Goal: Information Seeking & Learning: Learn about a topic

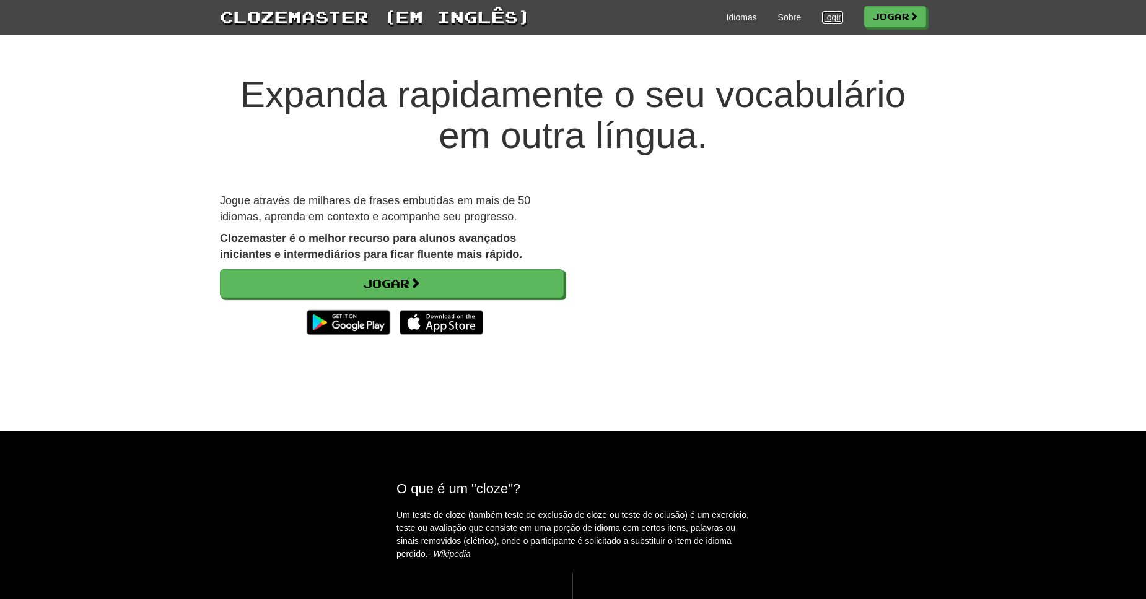
click at [833, 22] on link "Login" at bounding box center [832, 17] width 21 height 12
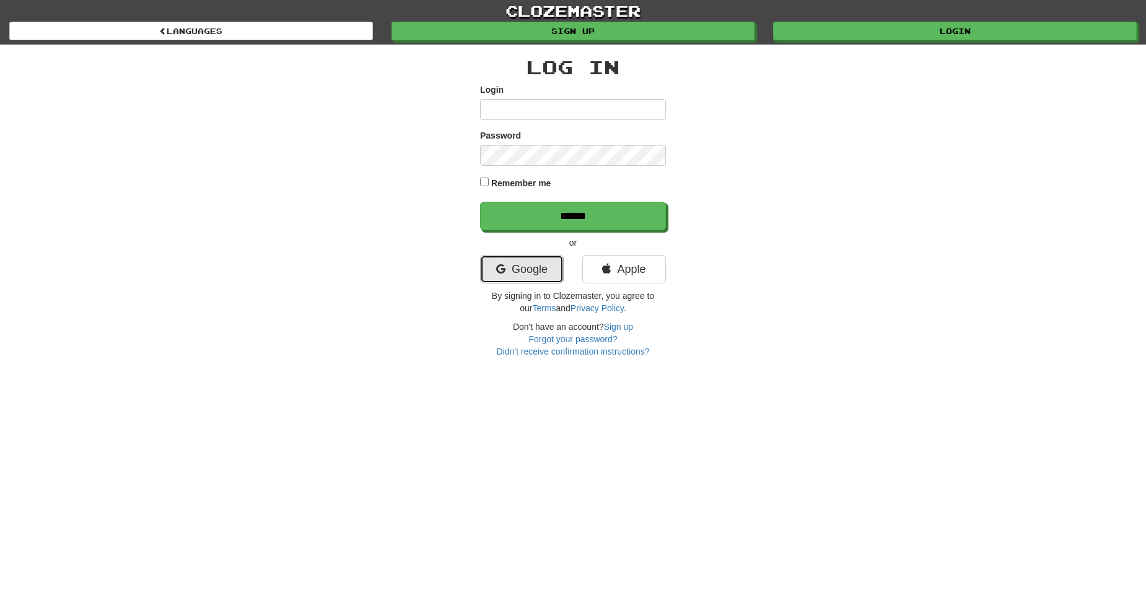
click at [518, 269] on link "Google" at bounding box center [522, 269] width 84 height 28
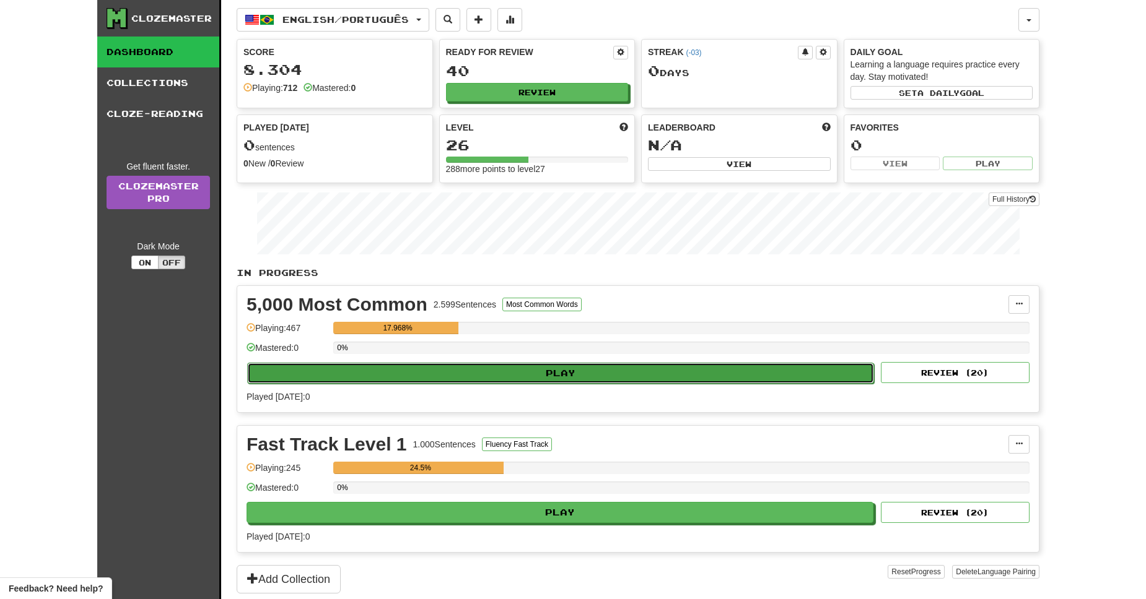
click at [559, 377] on button "Play" at bounding box center [560, 373] width 627 height 21
select select "**"
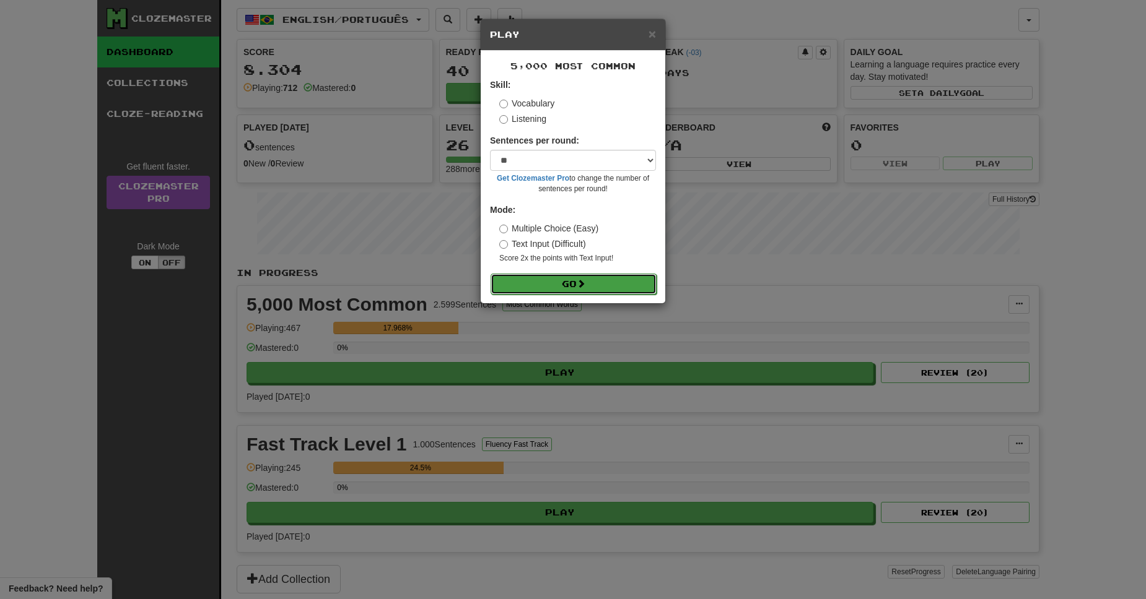
click at [564, 287] on button "Go" at bounding box center [573, 284] width 166 height 21
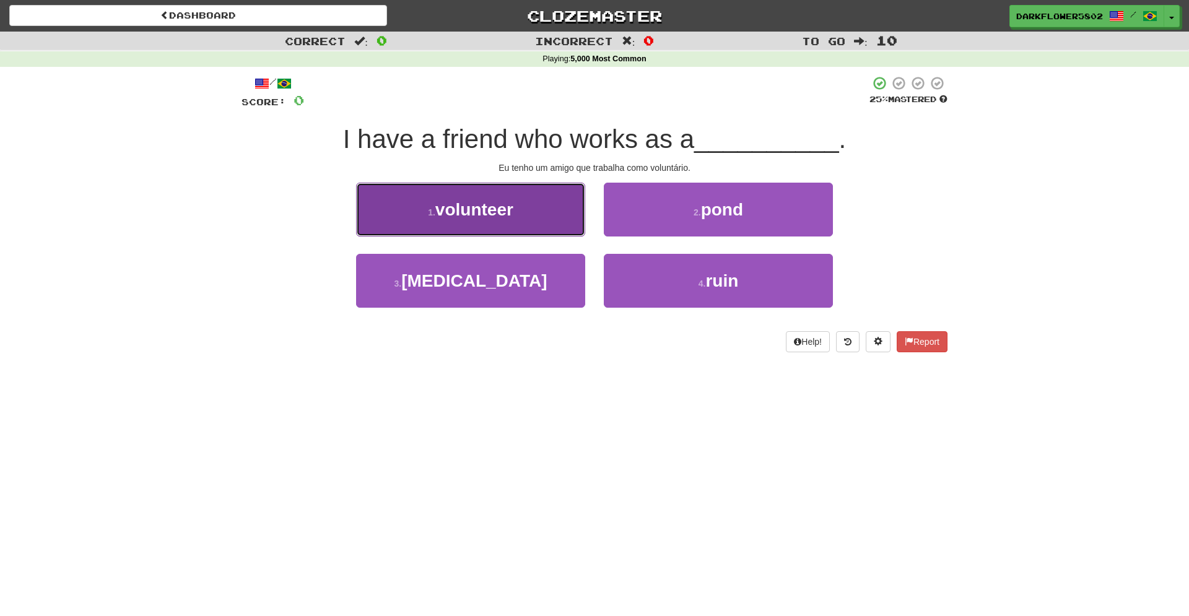
click at [484, 219] on button "1 . volunteer" at bounding box center [470, 210] width 229 height 54
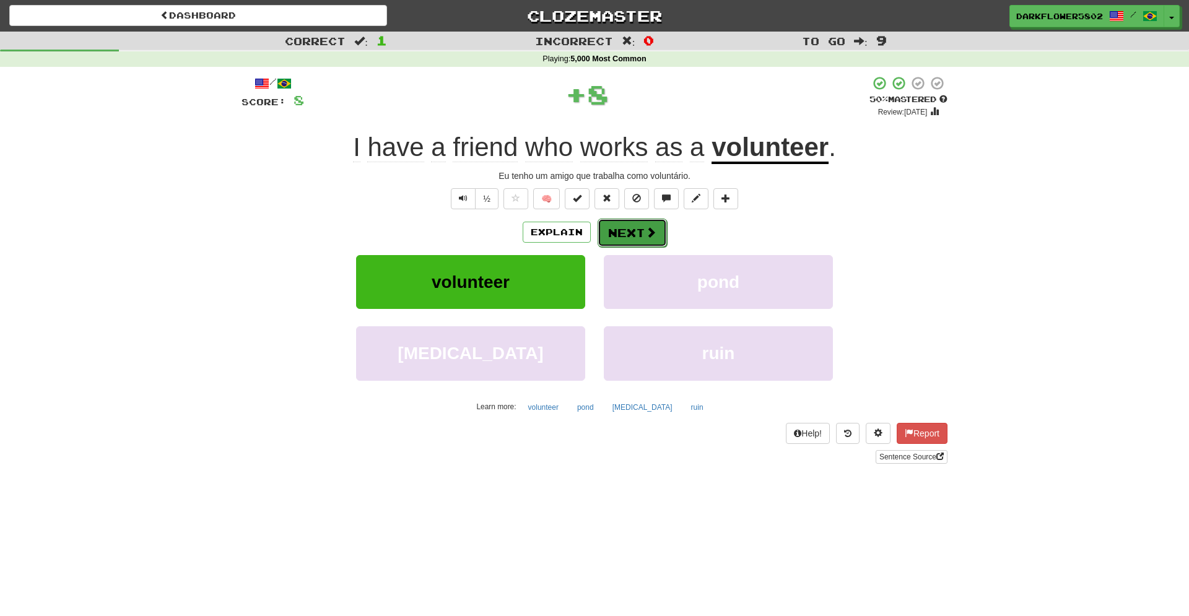
click at [641, 230] on button "Next" at bounding box center [632, 233] width 69 height 28
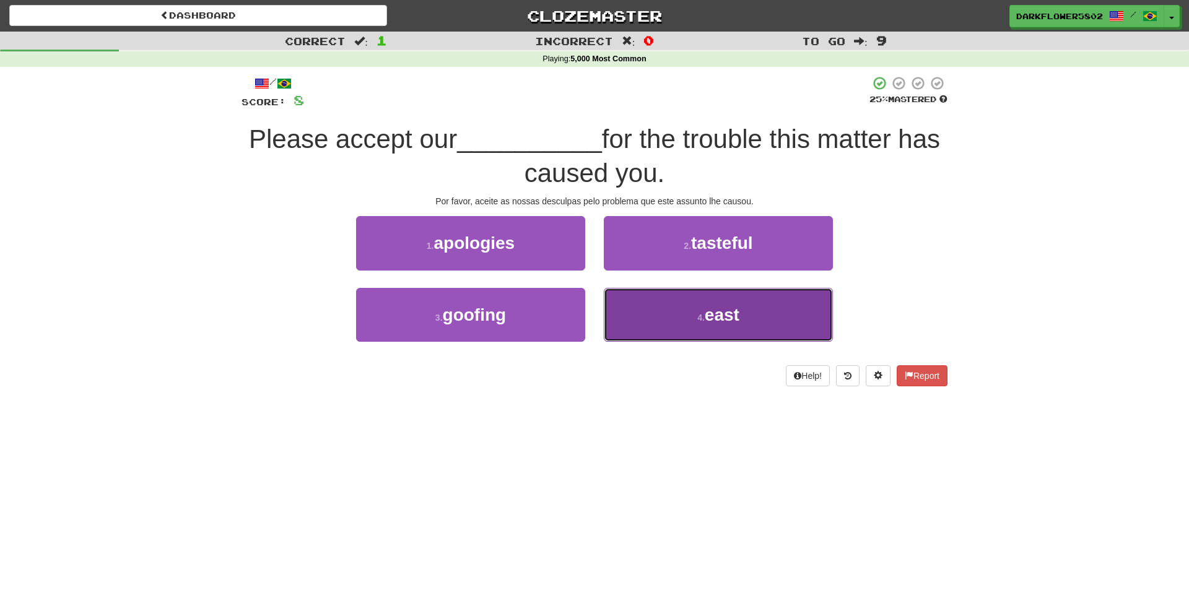
click at [714, 318] on span "east" at bounding box center [722, 314] width 35 height 19
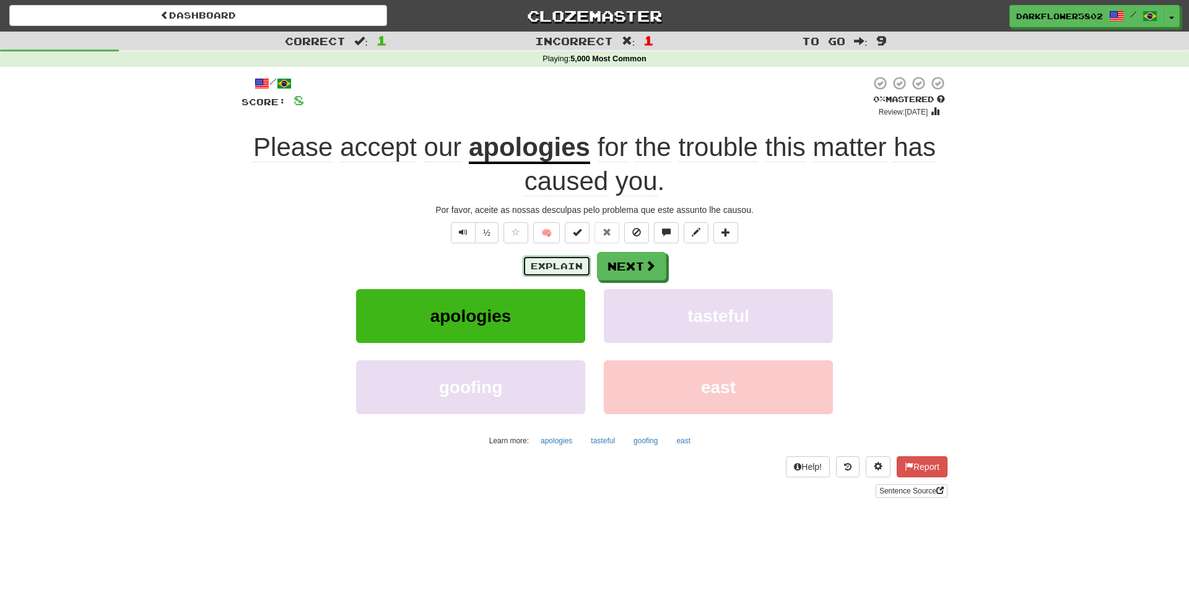
click at [541, 269] on button "Explain" at bounding box center [557, 266] width 68 height 21
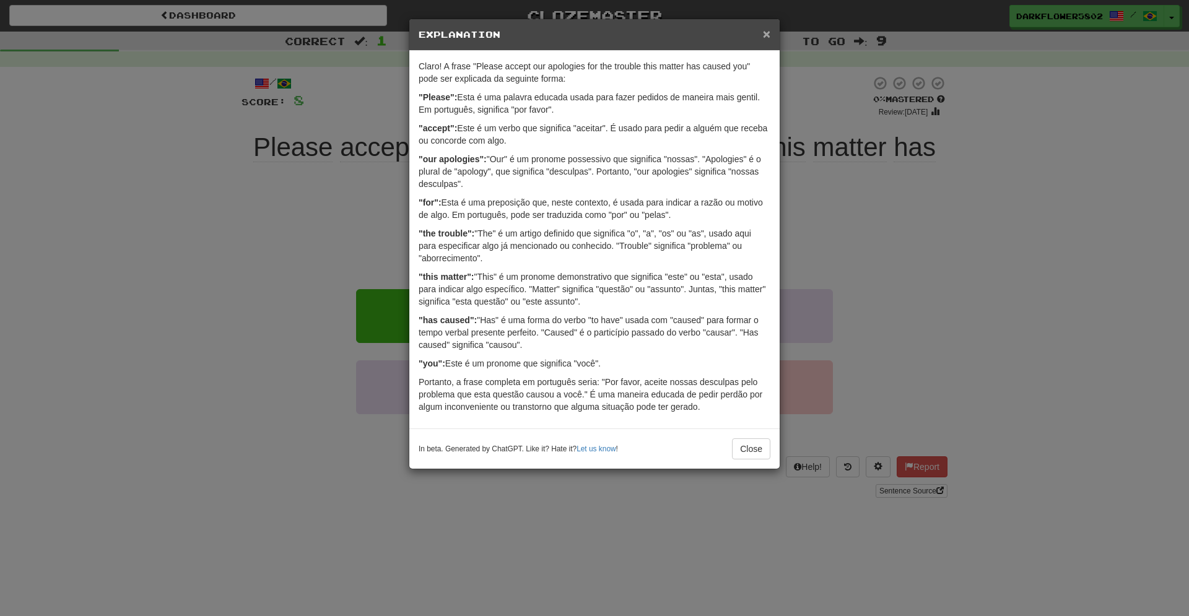
click at [767, 35] on span "×" at bounding box center [766, 34] width 7 height 14
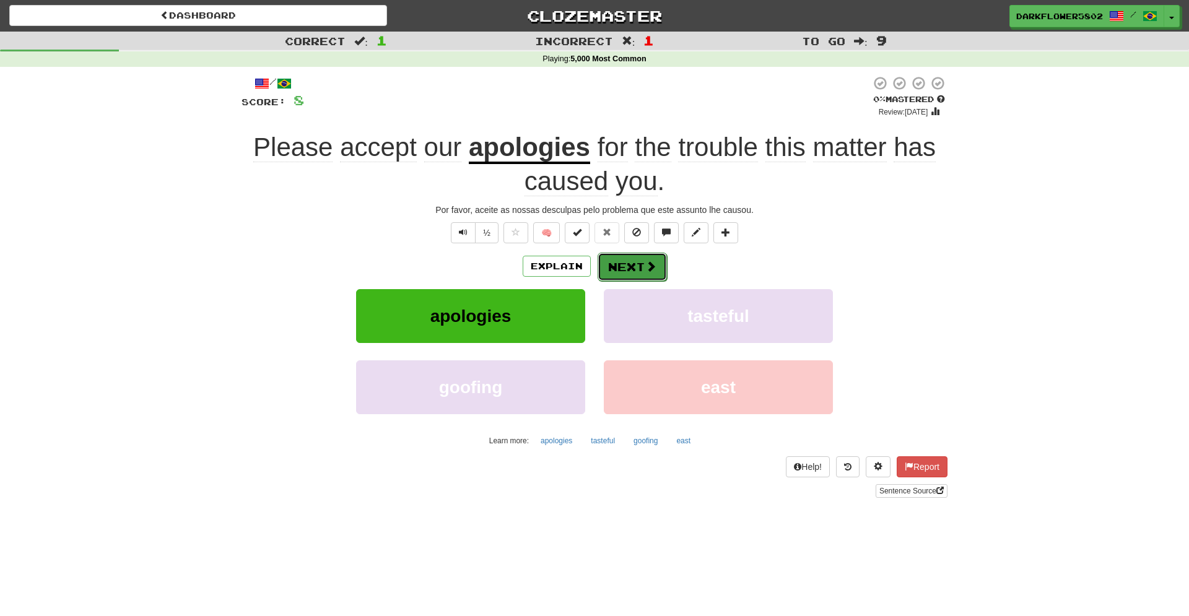
click at [631, 271] on button "Next" at bounding box center [632, 267] width 69 height 28
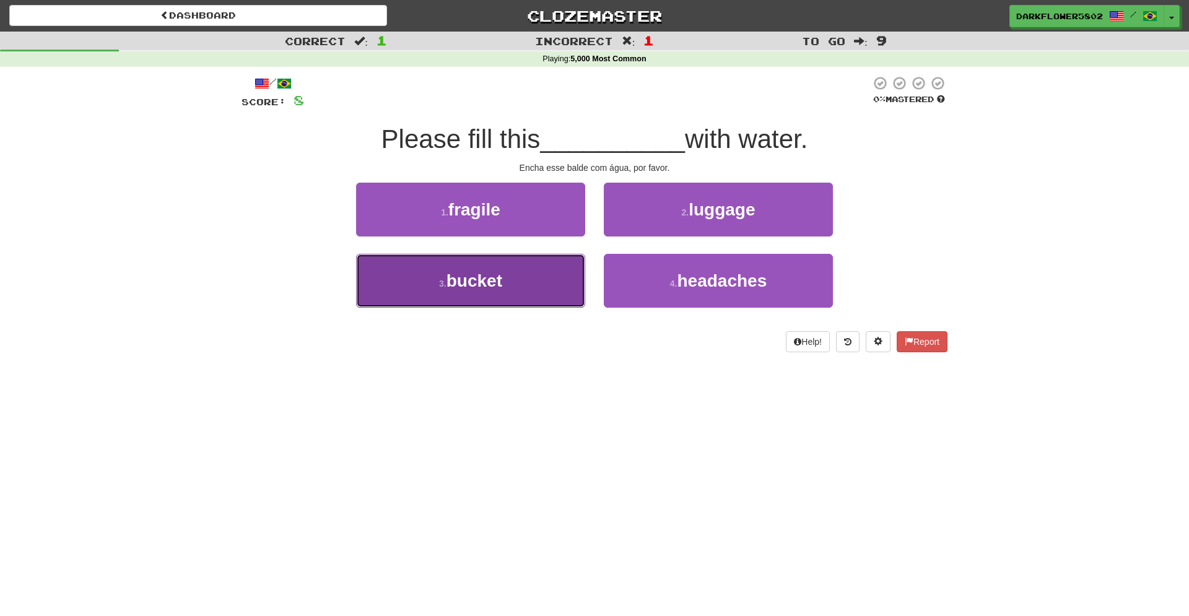
click at [487, 289] on span "bucket" at bounding box center [474, 280] width 56 height 19
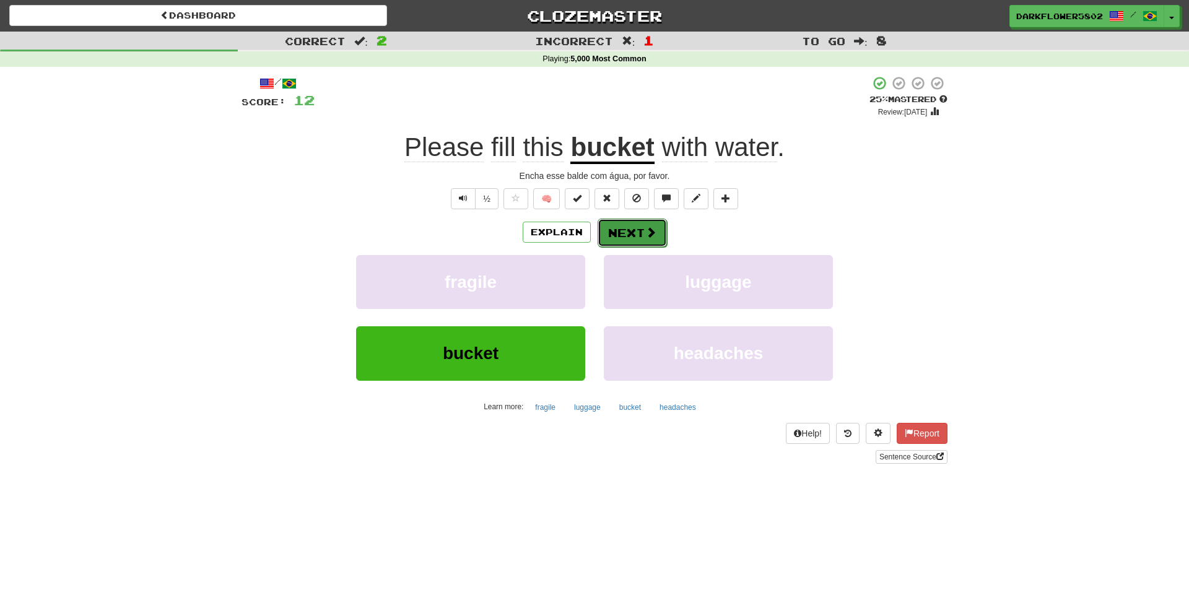
click at [629, 237] on button "Next" at bounding box center [632, 233] width 69 height 28
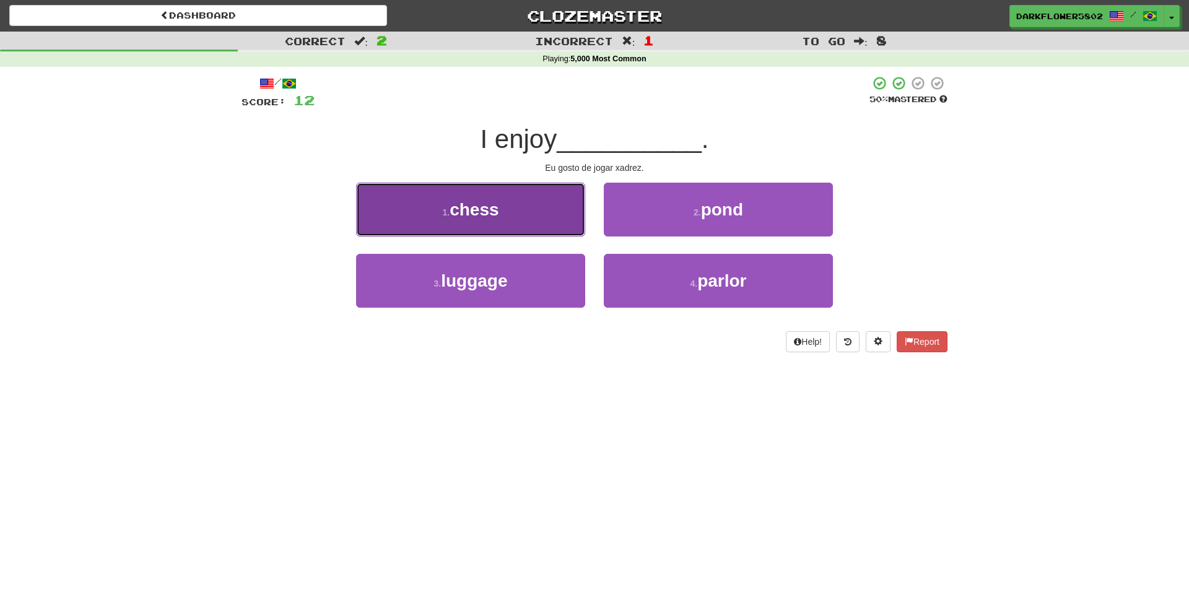
click at [476, 215] on span "chess" at bounding box center [474, 209] width 49 height 19
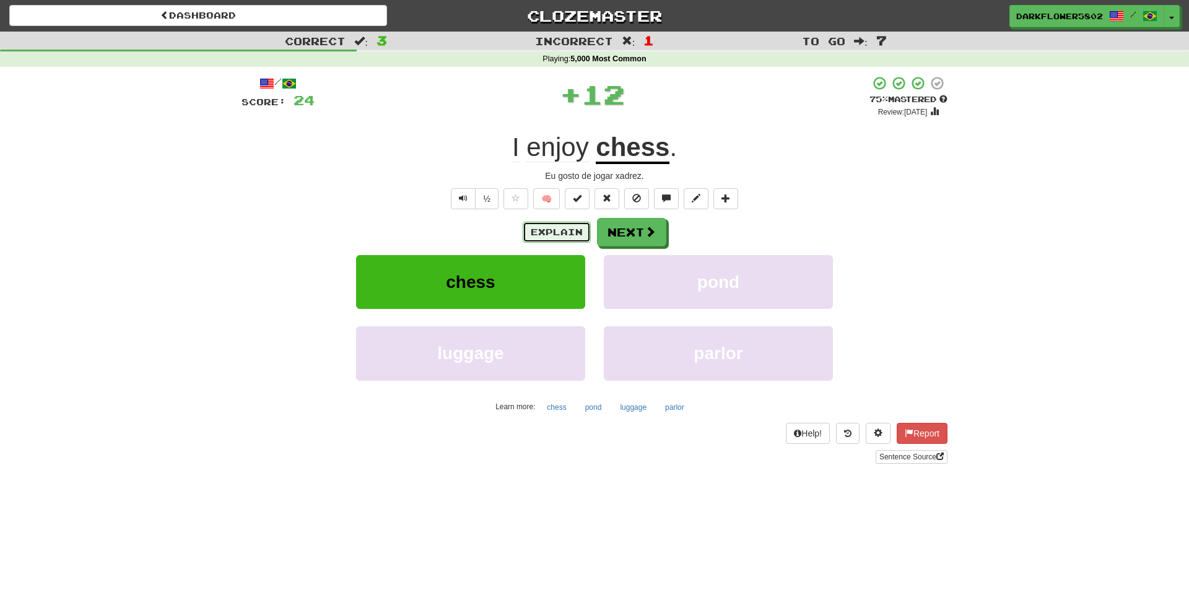
click at [562, 229] on button "Explain" at bounding box center [557, 232] width 68 height 21
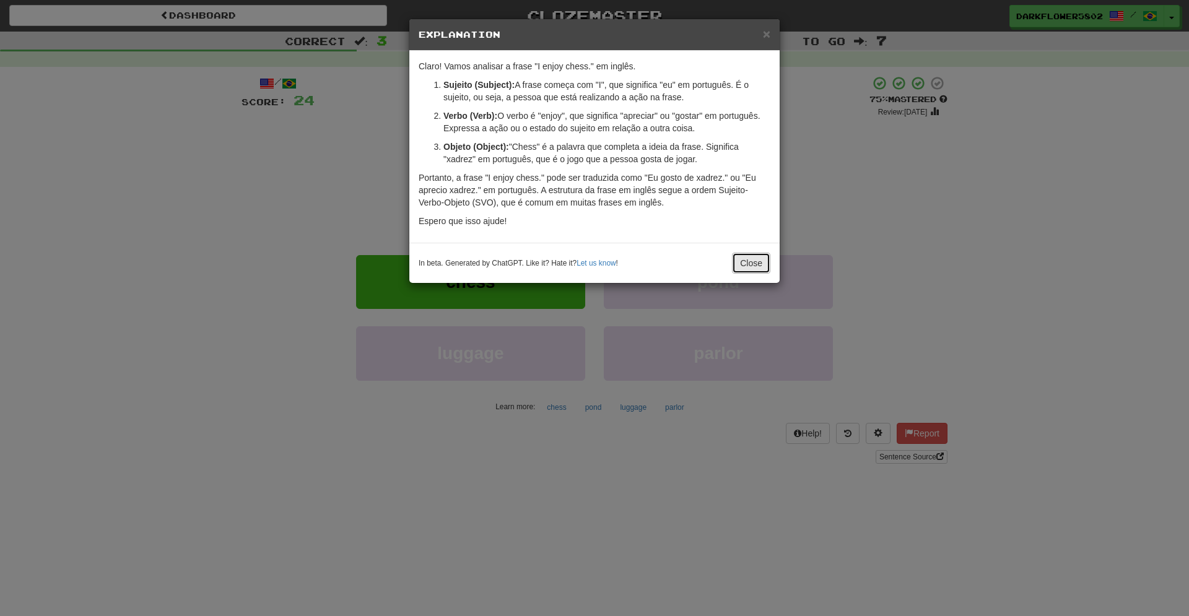
click at [761, 262] on button "Close" at bounding box center [751, 263] width 38 height 21
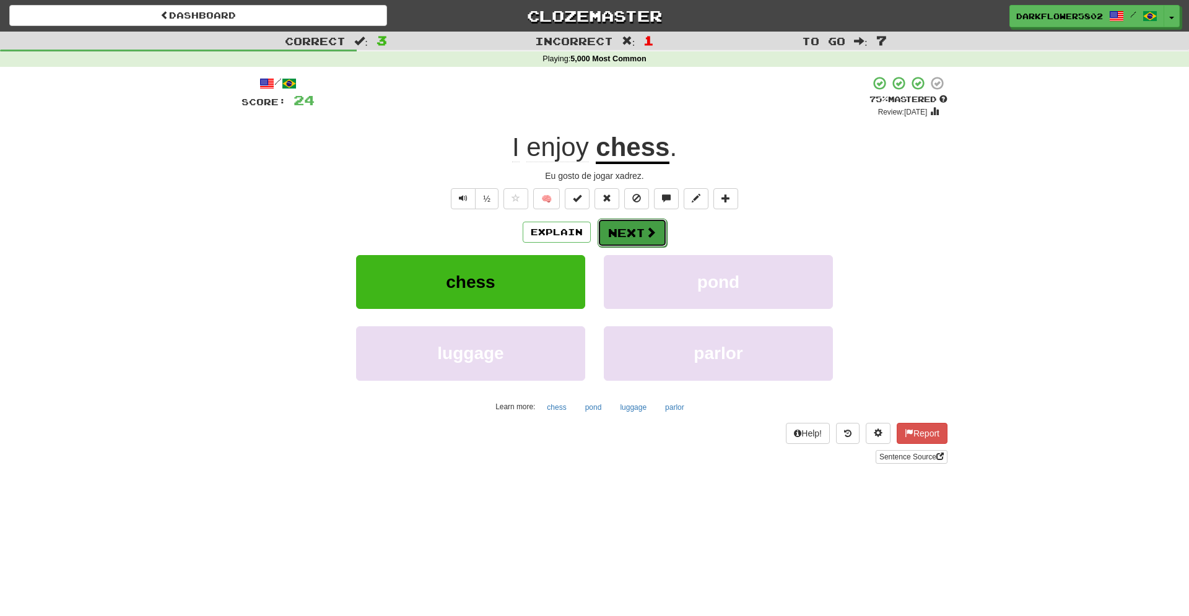
click at [632, 241] on button "Next" at bounding box center [632, 233] width 69 height 28
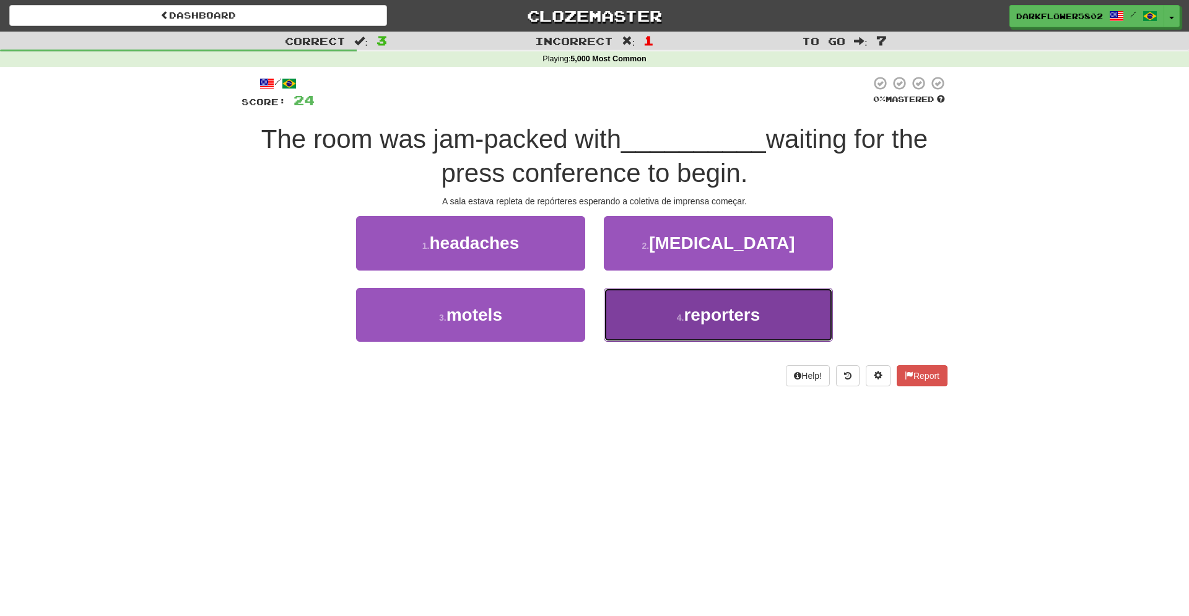
click at [726, 319] on span "reporters" at bounding box center [722, 314] width 76 height 19
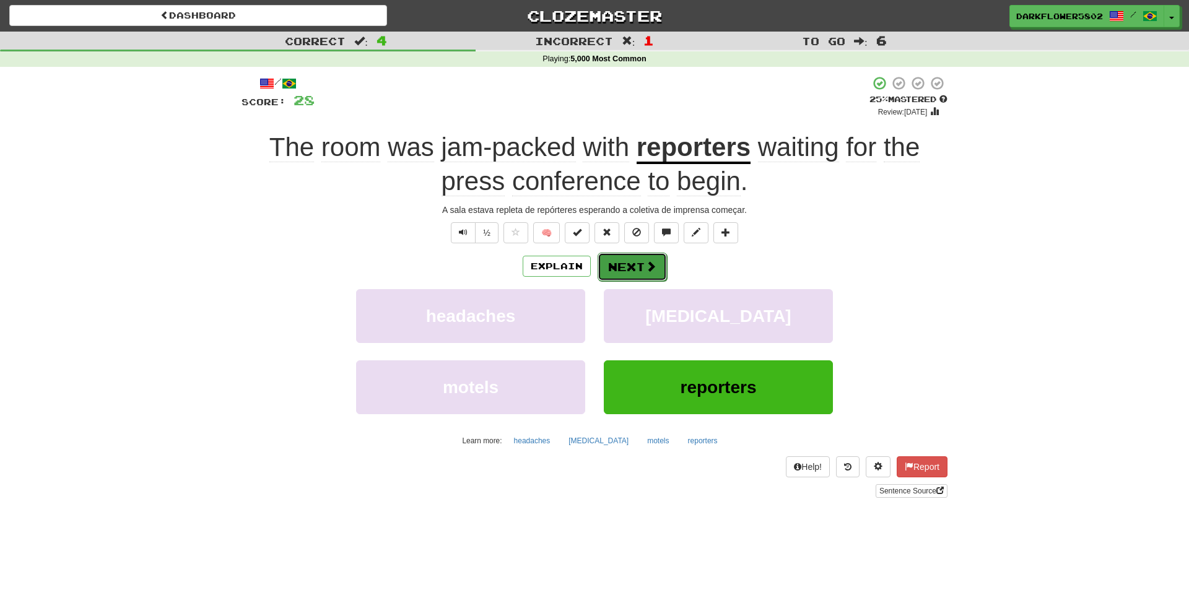
click at [620, 273] on button "Next" at bounding box center [632, 267] width 69 height 28
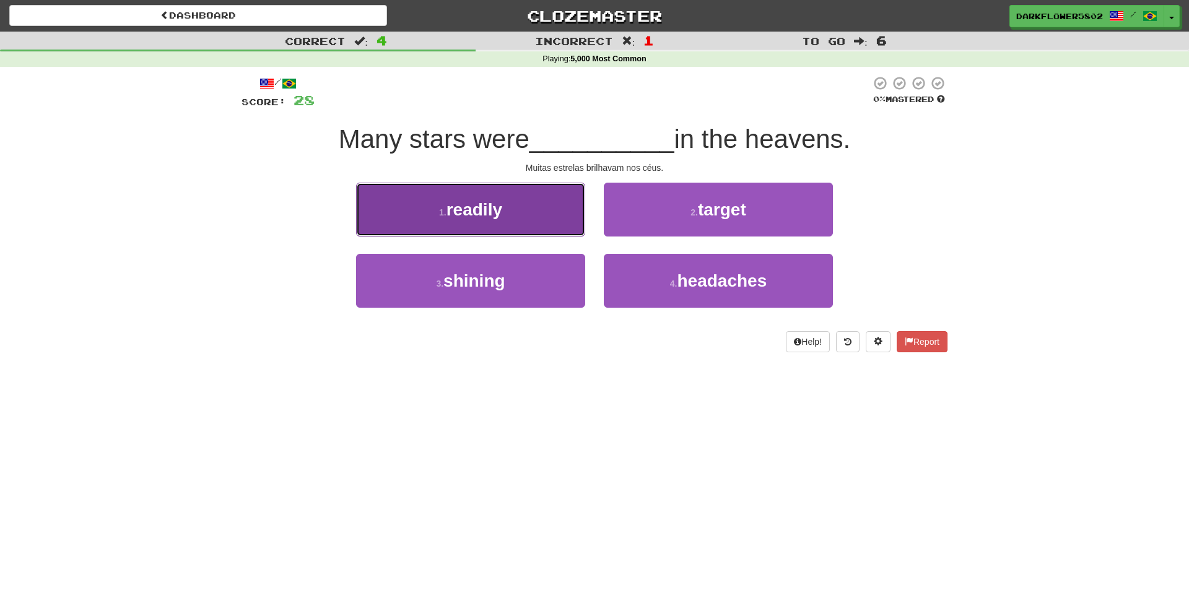
click at [487, 210] on span "readily" at bounding box center [474, 209] width 56 height 19
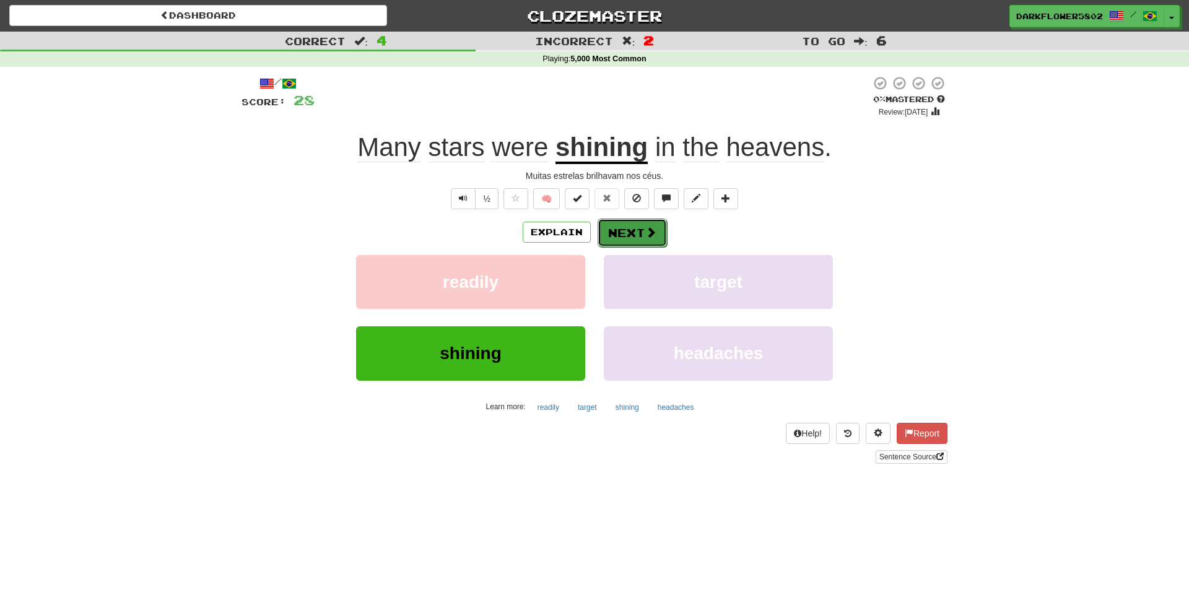
click at [636, 239] on button "Next" at bounding box center [632, 233] width 69 height 28
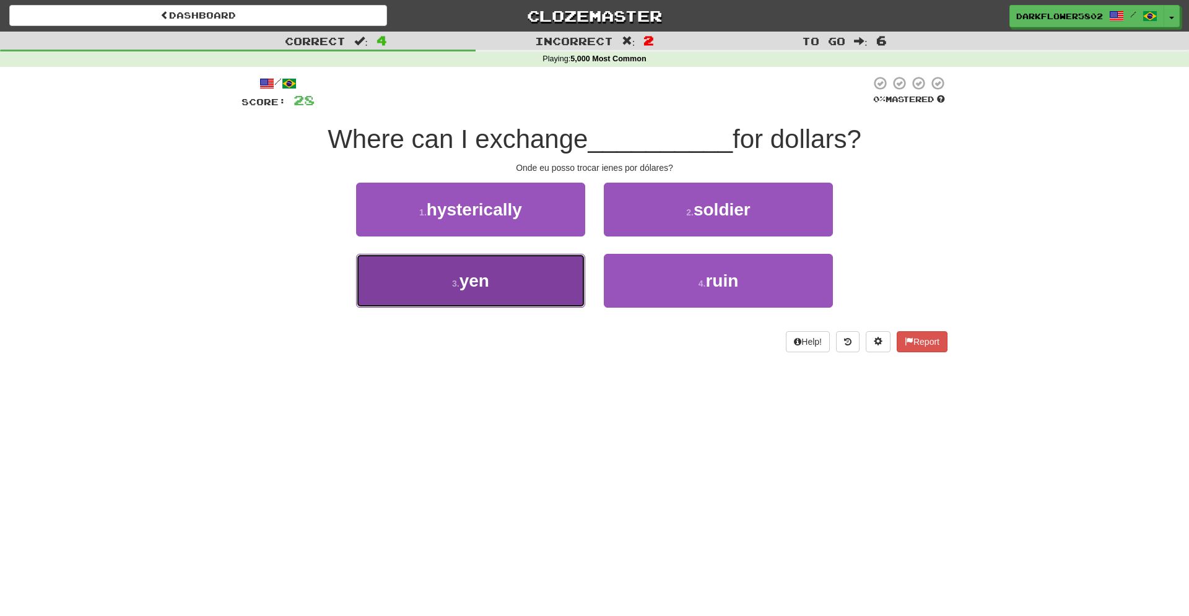
click at [454, 277] on button "3 . yen" at bounding box center [470, 281] width 229 height 54
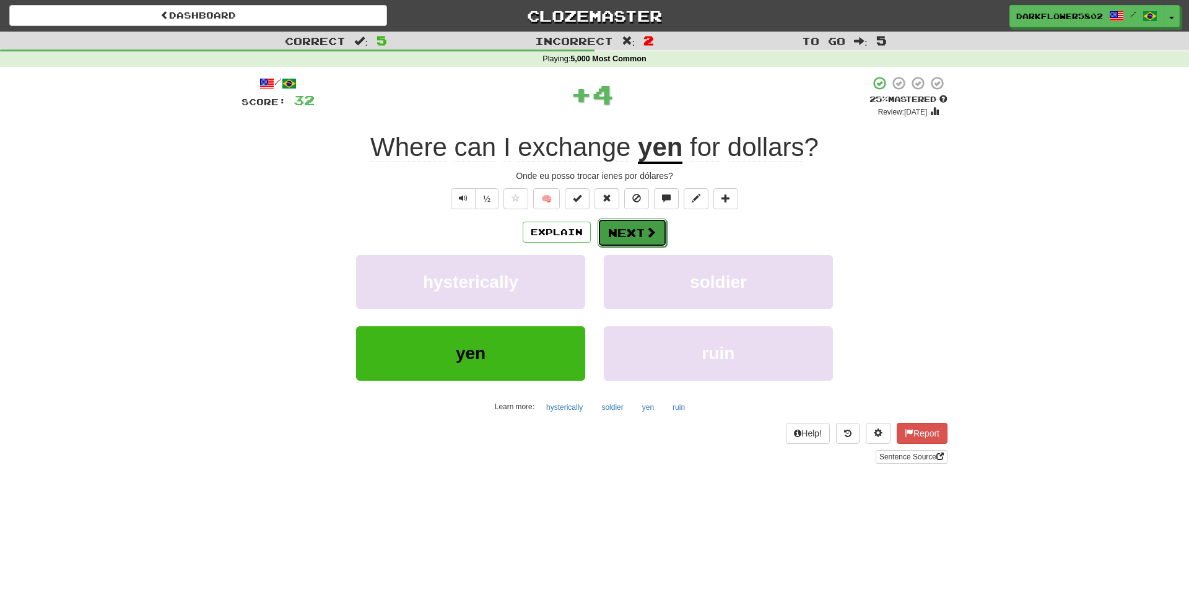
click at [632, 234] on button "Next" at bounding box center [632, 233] width 69 height 28
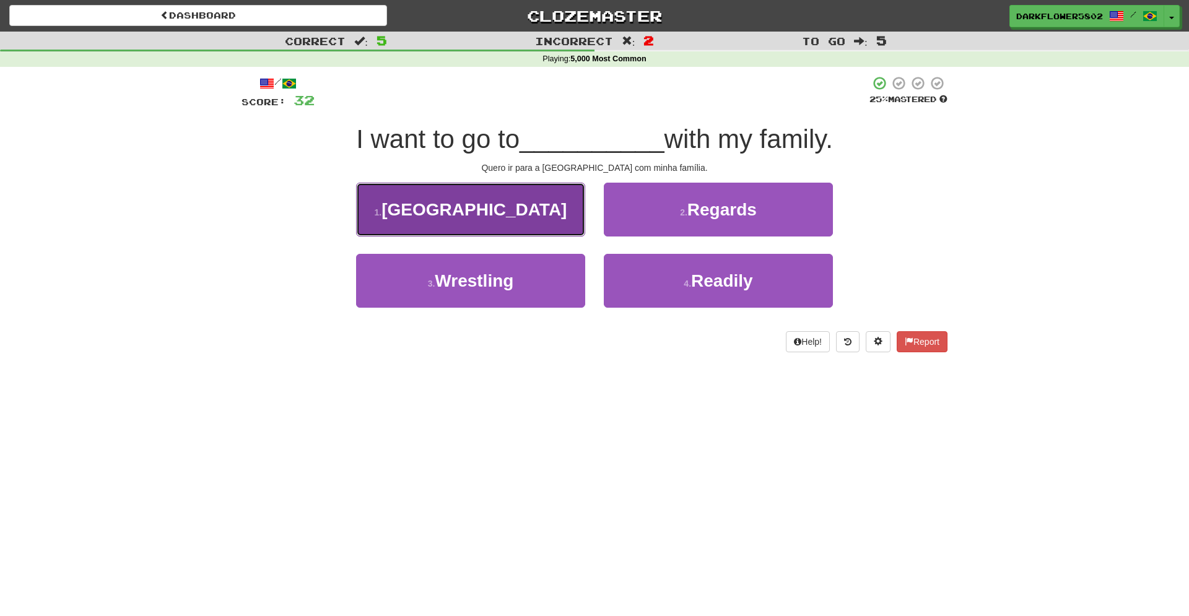
click at [481, 217] on span "Australia" at bounding box center [473, 209] width 185 height 19
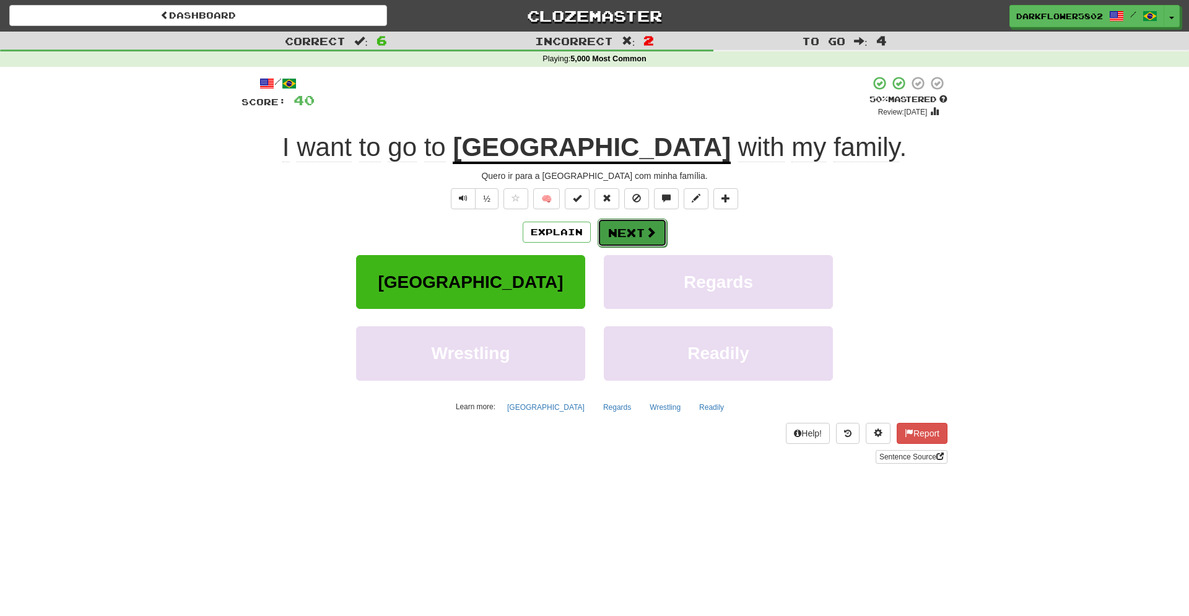
click at [622, 241] on button "Next" at bounding box center [632, 233] width 69 height 28
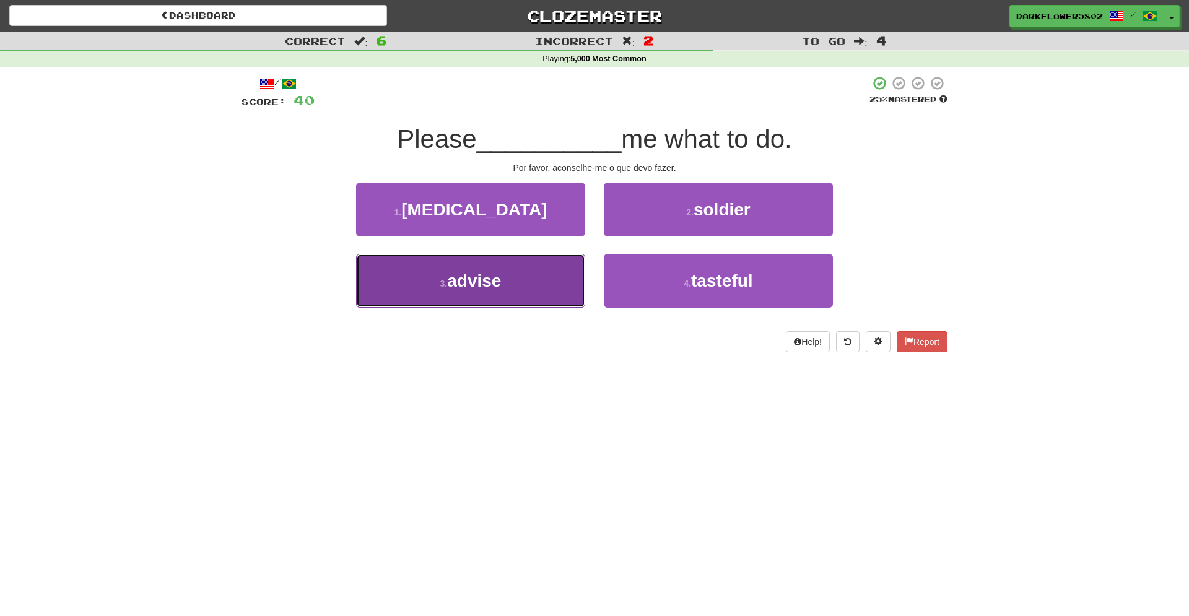
click at [456, 285] on span "advise" at bounding box center [474, 280] width 54 height 19
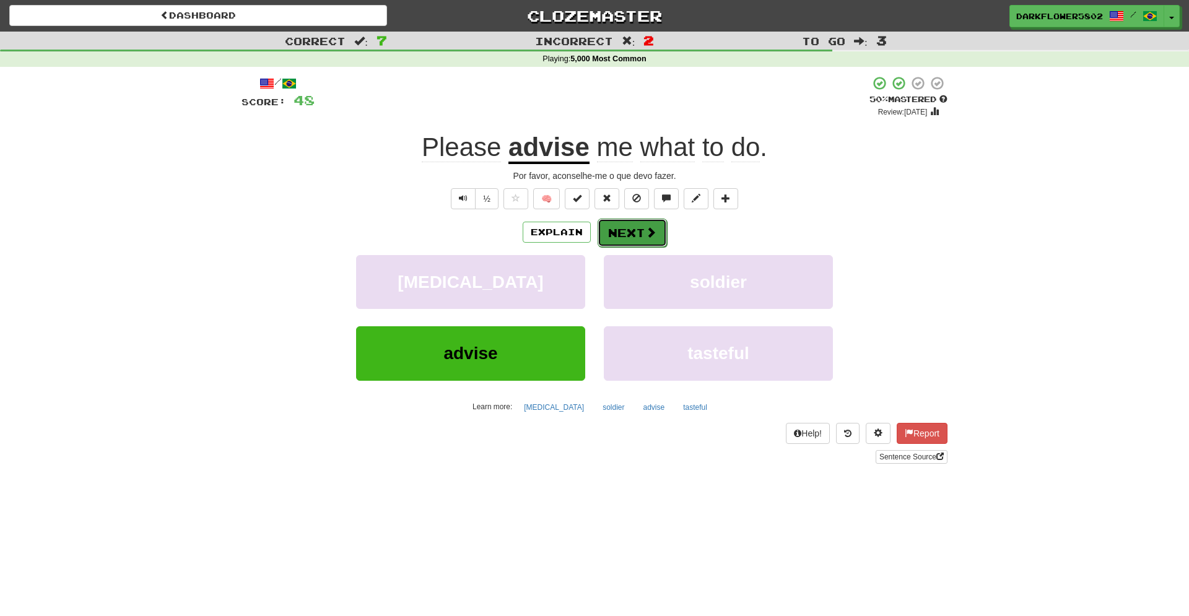
click at [624, 239] on button "Next" at bounding box center [632, 233] width 69 height 28
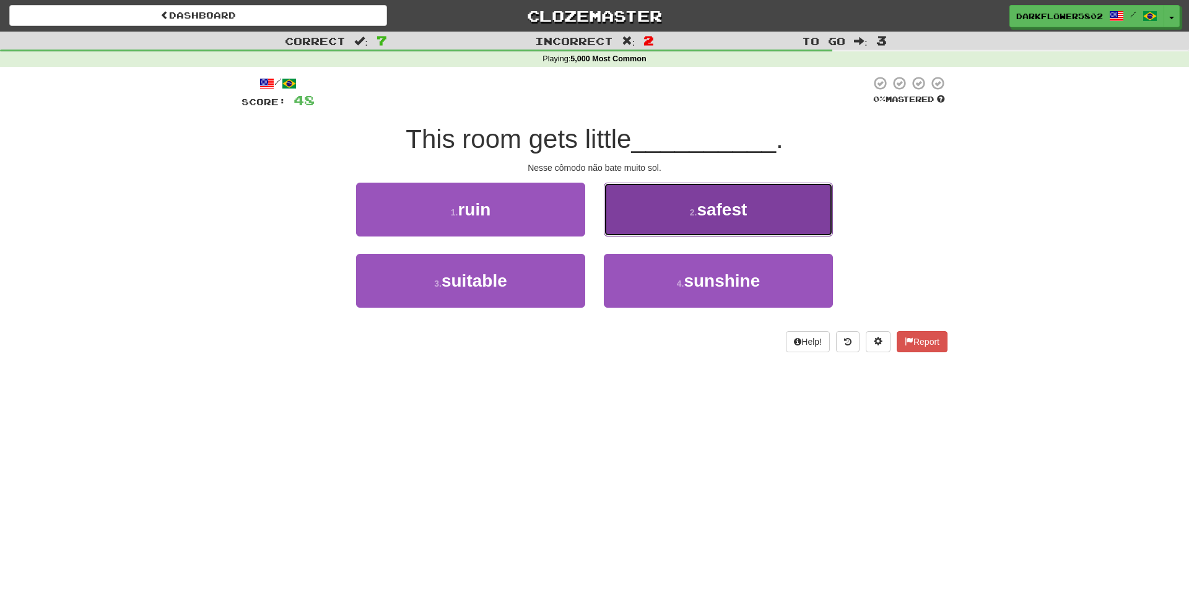
click at [713, 217] on span "safest" at bounding box center [722, 209] width 50 height 19
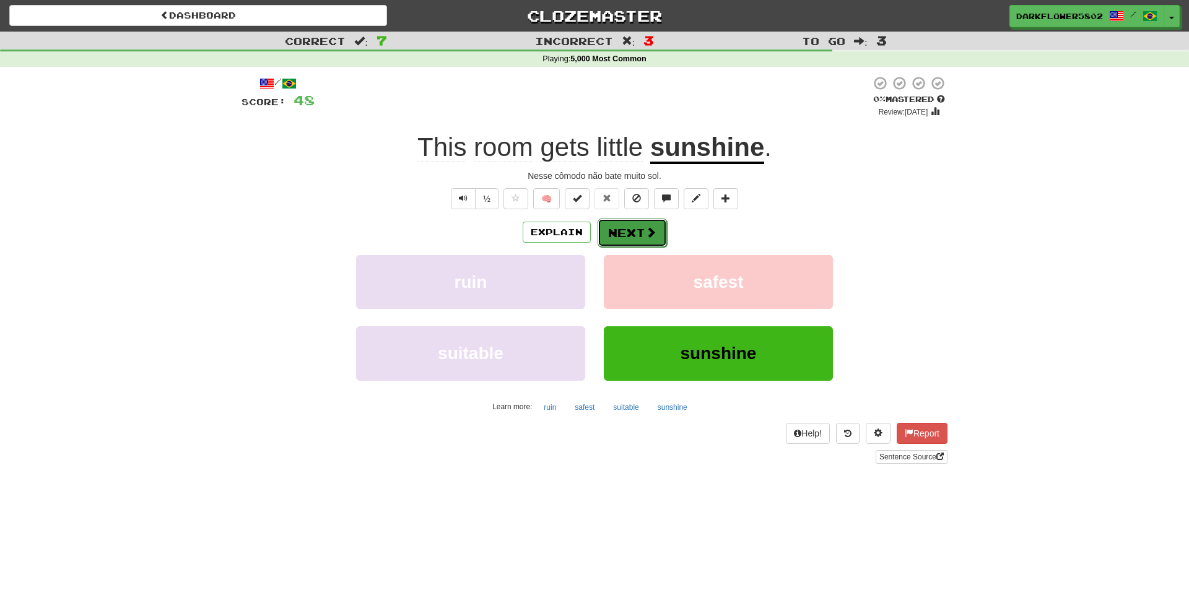
click at [624, 234] on button "Next" at bounding box center [632, 233] width 69 height 28
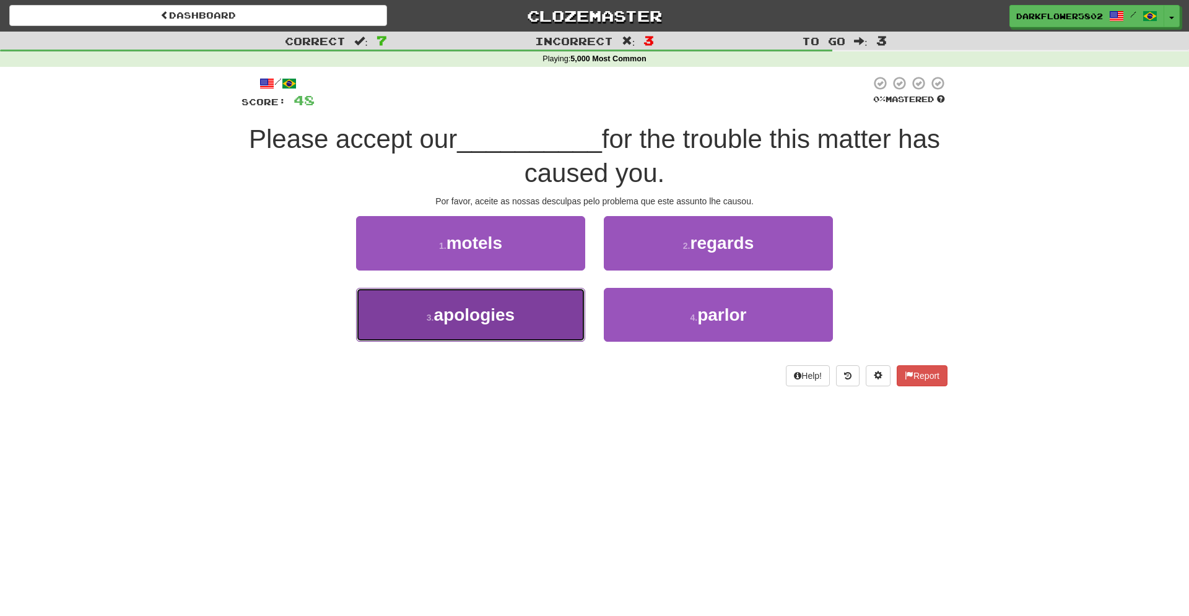
click at [485, 316] on span "apologies" at bounding box center [473, 314] width 81 height 19
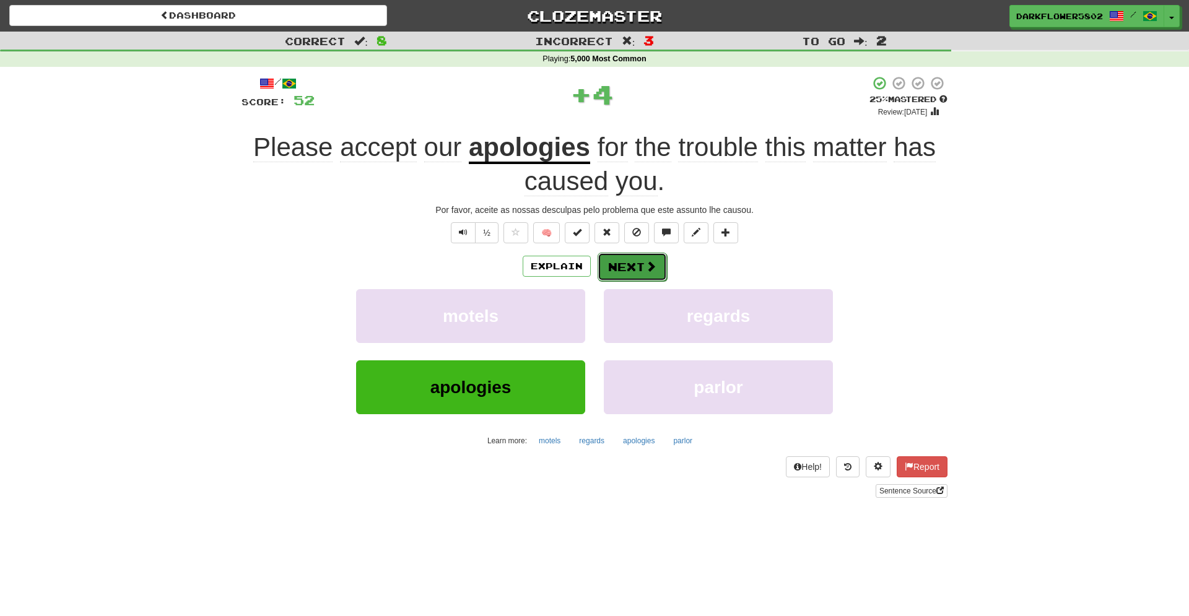
click at [638, 267] on button "Next" at bounding box center [632, 267] width 69 height 28
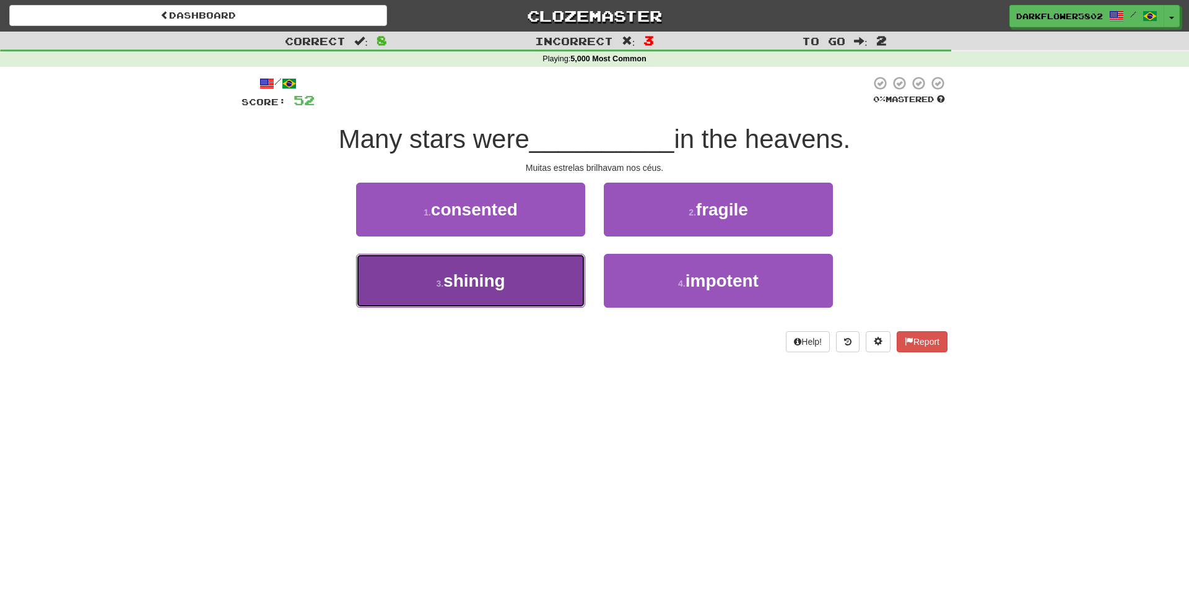
click at [475, 285] on span "shining" at bounding box center [474, 280] width 62 height 19
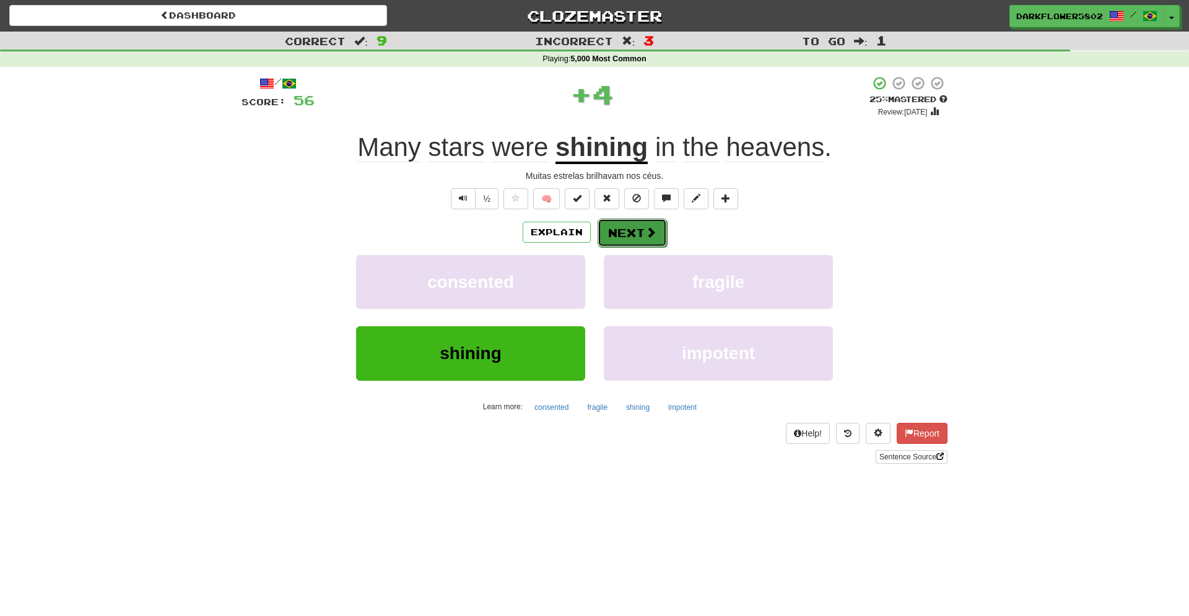
click at [626, 237] on button "Next" at bounding box center [632, 233] width 69 height 28
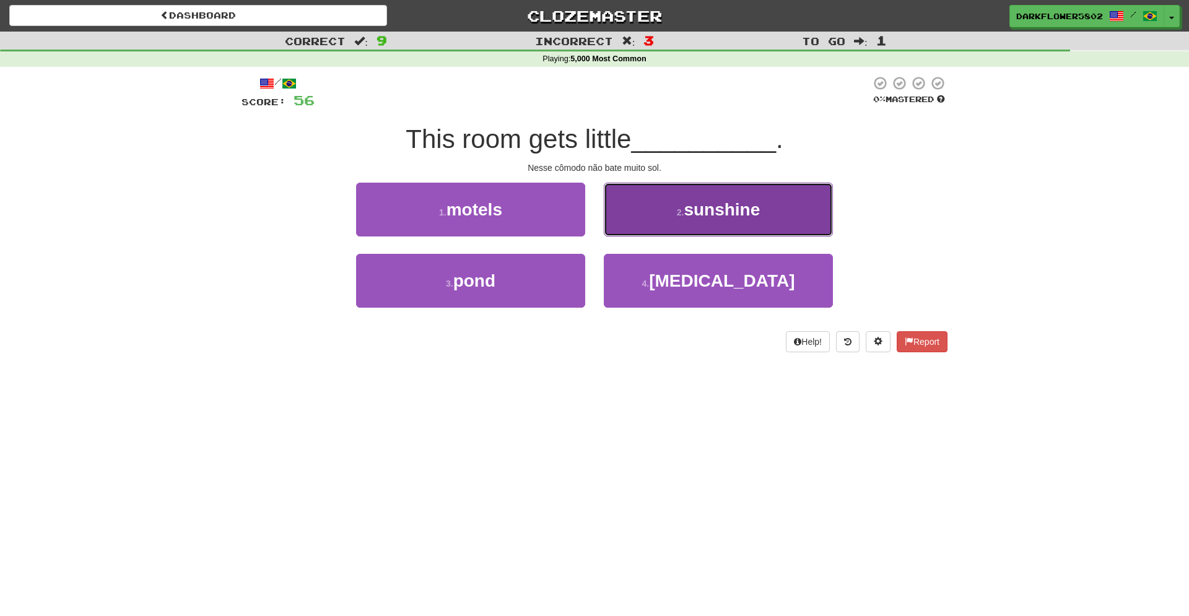
click at [729, 217] on span "sunshine" at bounding box center [722, 209] width 76 height 19
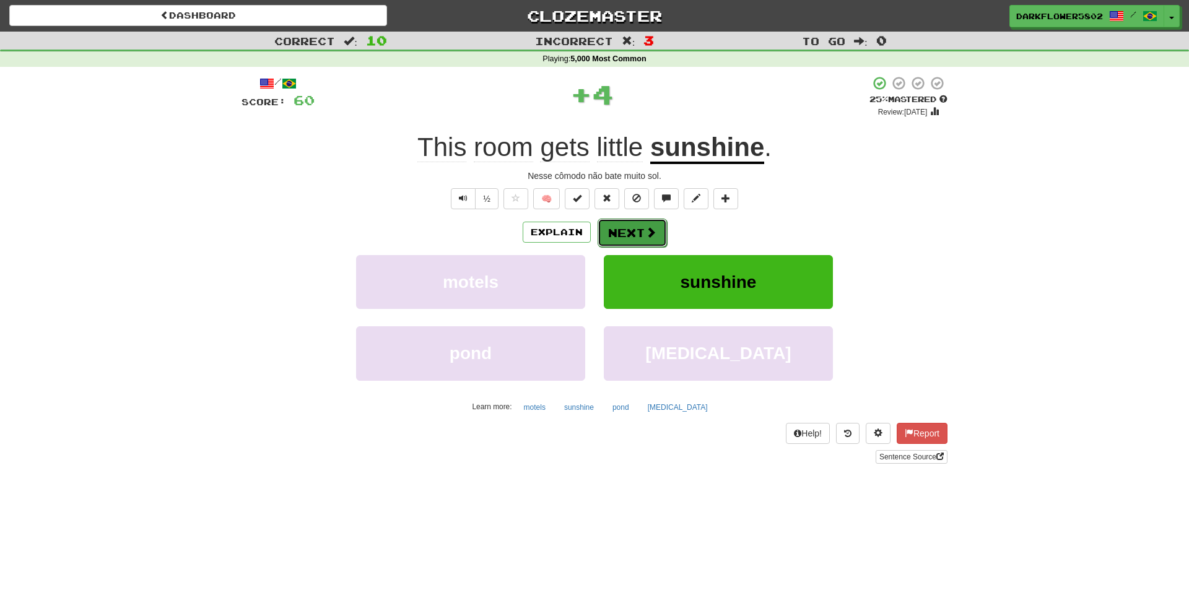
click at [646, 235] on span at bounding box center [650, 232] width 11 height 11
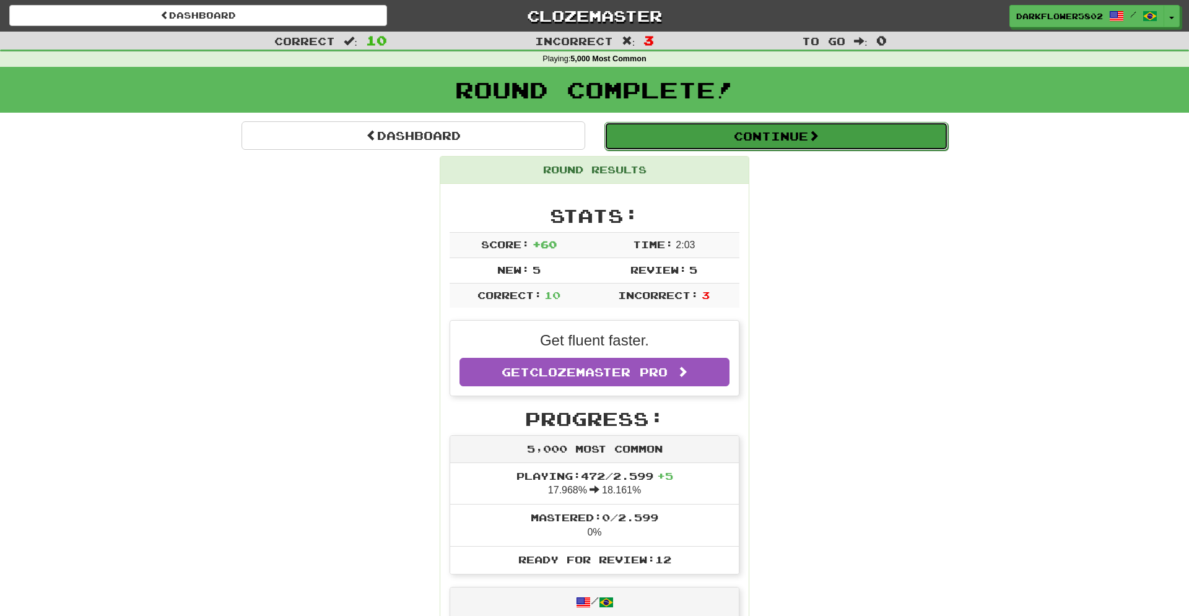
click at [761, 133] on button "Continue" at bounding box center [776, 136] width 344 height 28
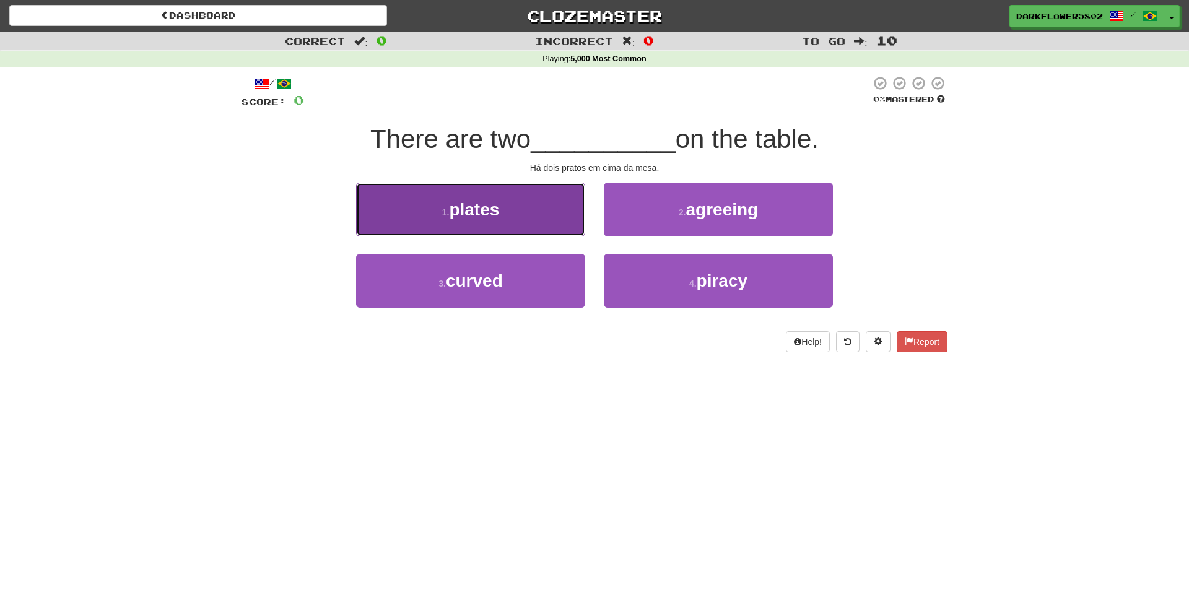
click at [494, 216] on span "plates" at bounding box center [474, 209] width 50 height 19
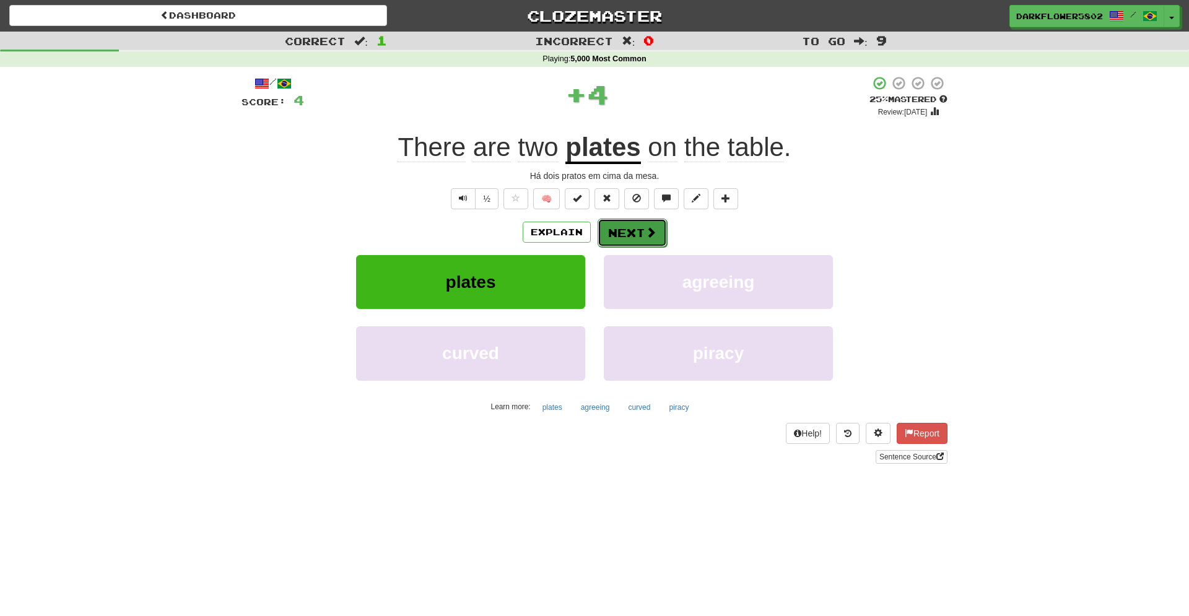
click at [647, 234] on span at bounding box center [650, 232] width 11 height 11
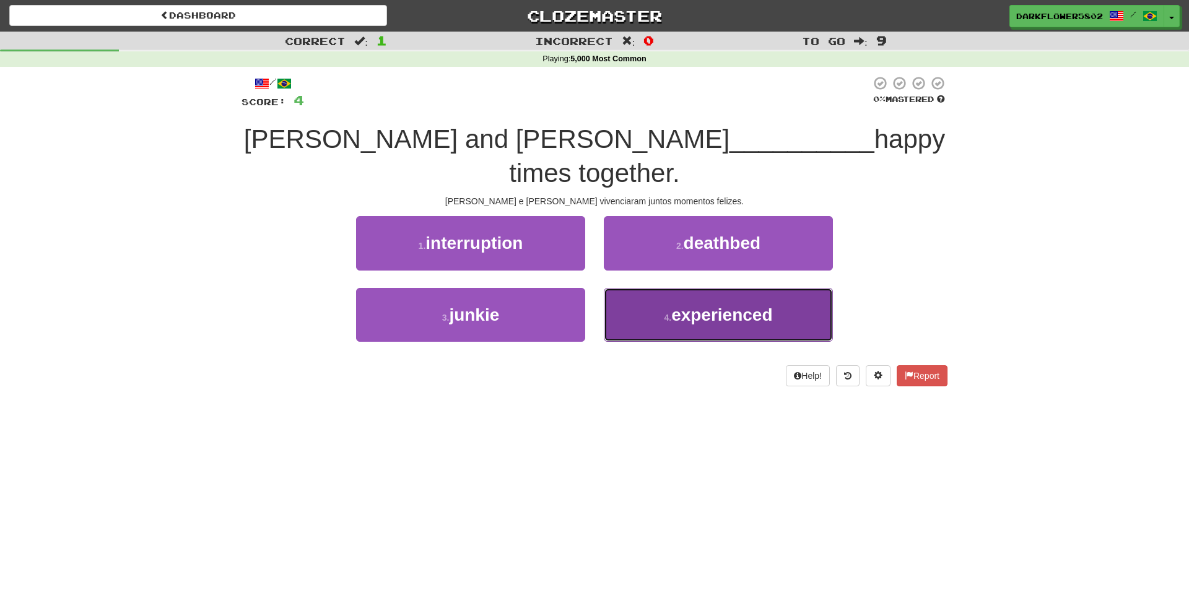
click at [713, 305] on span "experienced" at bounding box center [721, 314] width 101 height 19
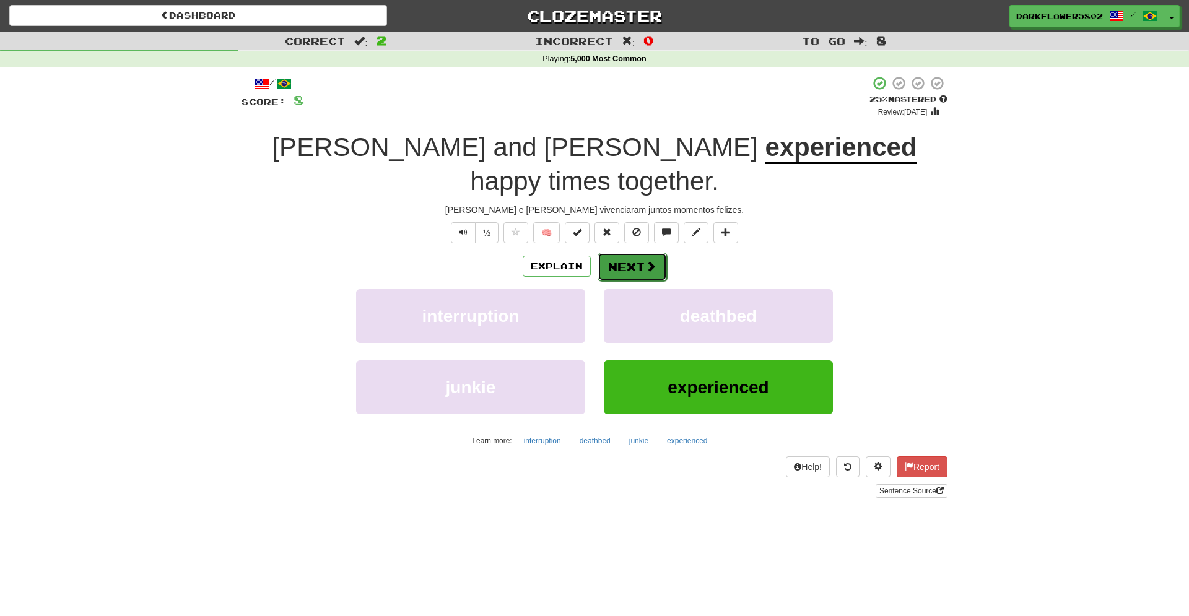
click at [632, 253] on button "Next" at bounding box center [632, 267] width 69 height 28
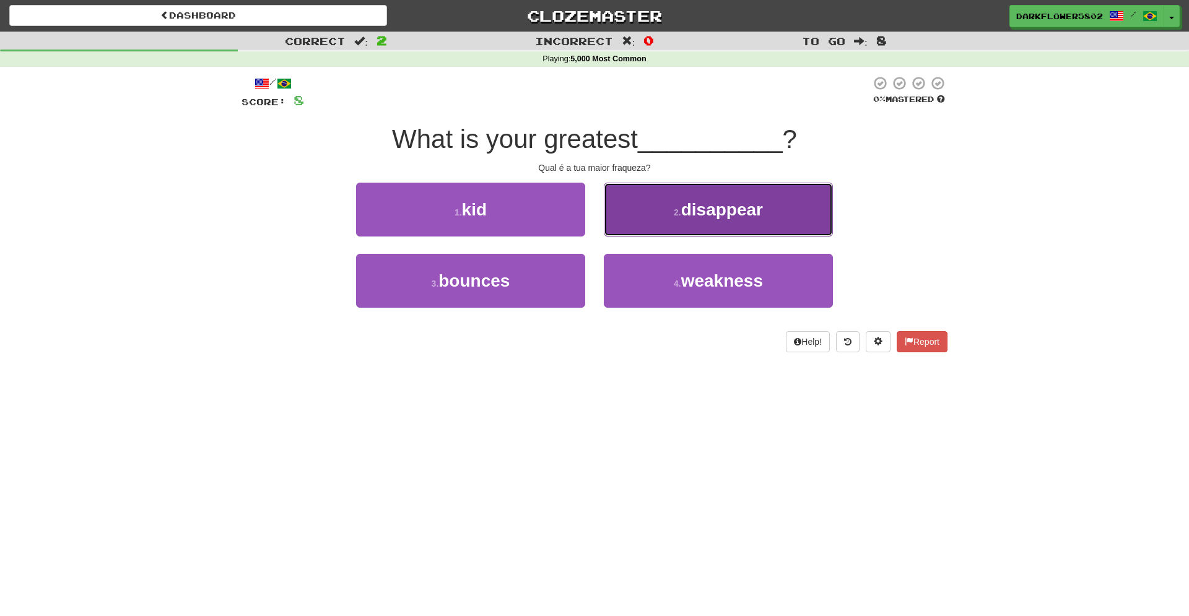
click at [697, 213] on span "disappear" at bounding box center [722, 209] width 82 height 19
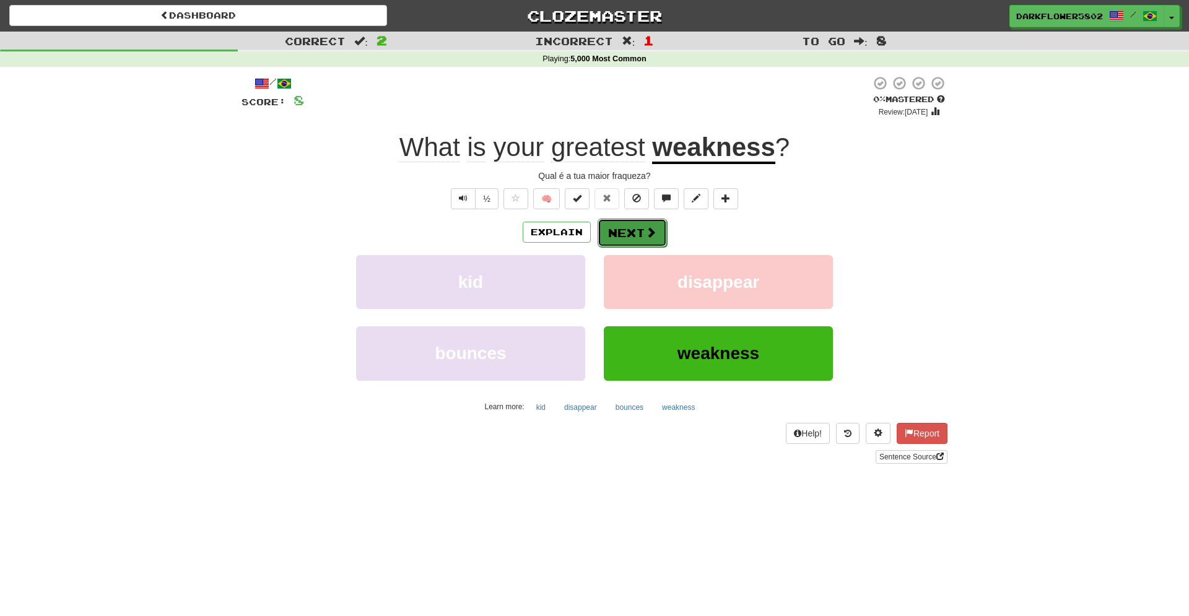
click at [639, 236] on button "Next" at bounding box center [632, 233] width 69 height 28
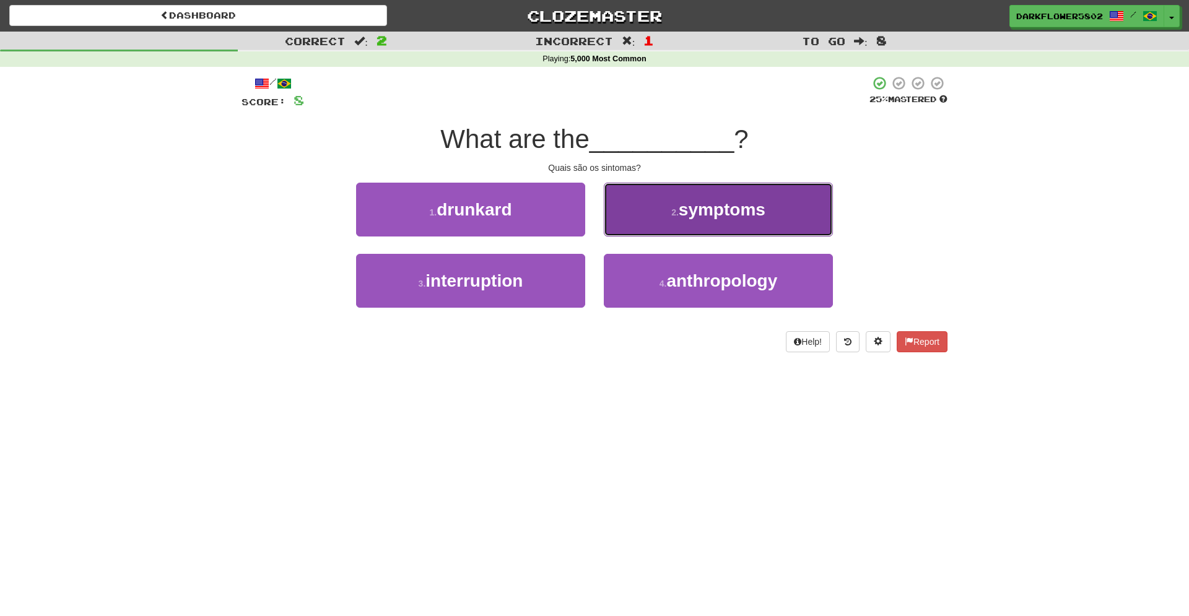
click at [713, 212] on span "symptoms" at bounding box center [722, 209] width 87 height 19
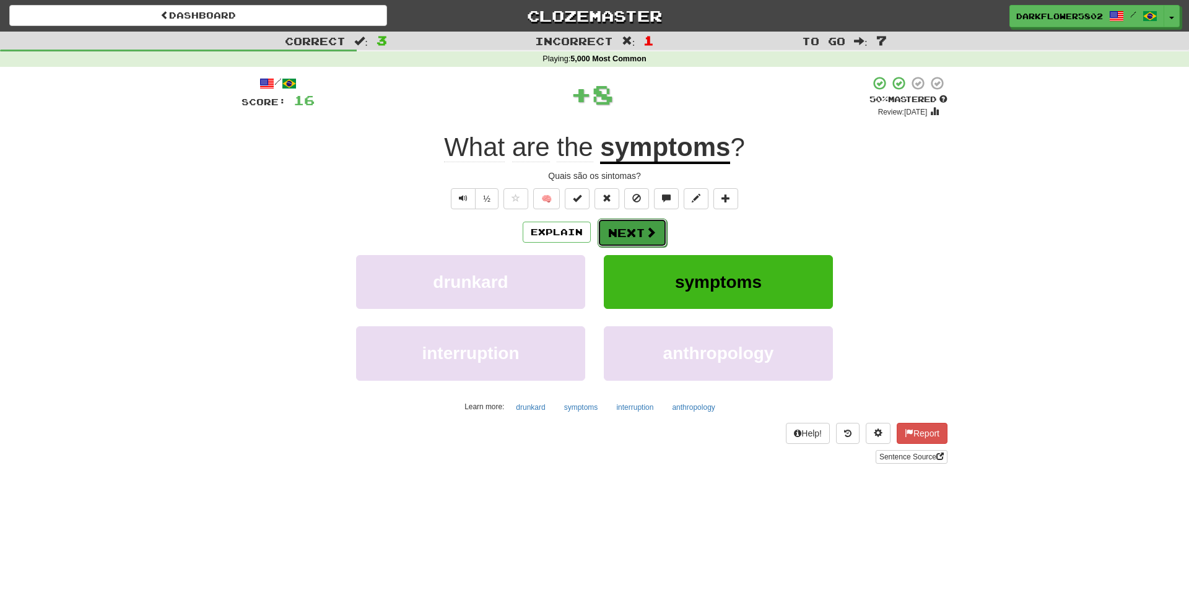
click at [627, 237] on button "Next" at bounding box center [632, 233] width 69 height 28
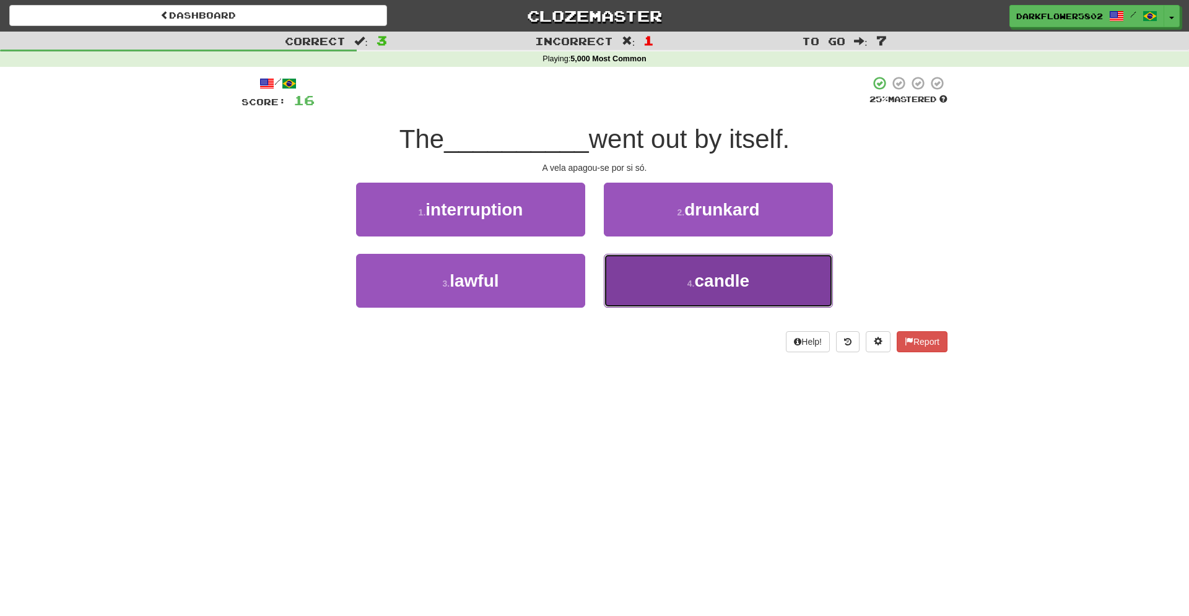
click at [690, 290] on button "4 . candle" at bounding box center [718, 281] width 229 height 54
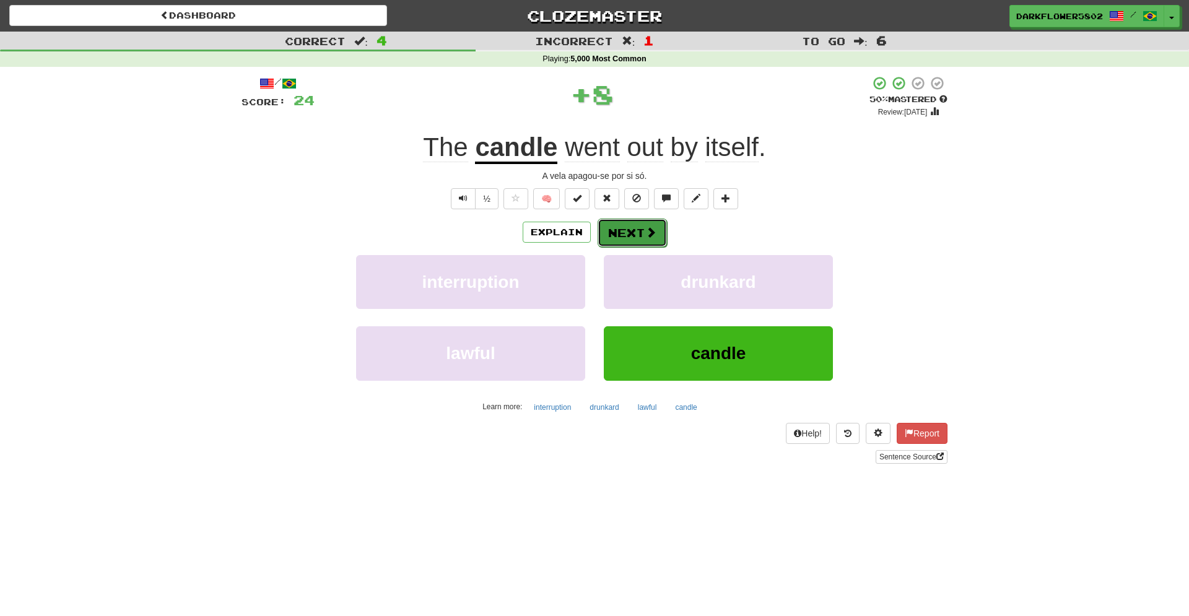
click at [632, 238] on button "Next" at bounding box center [632, 233] width 69 height 28
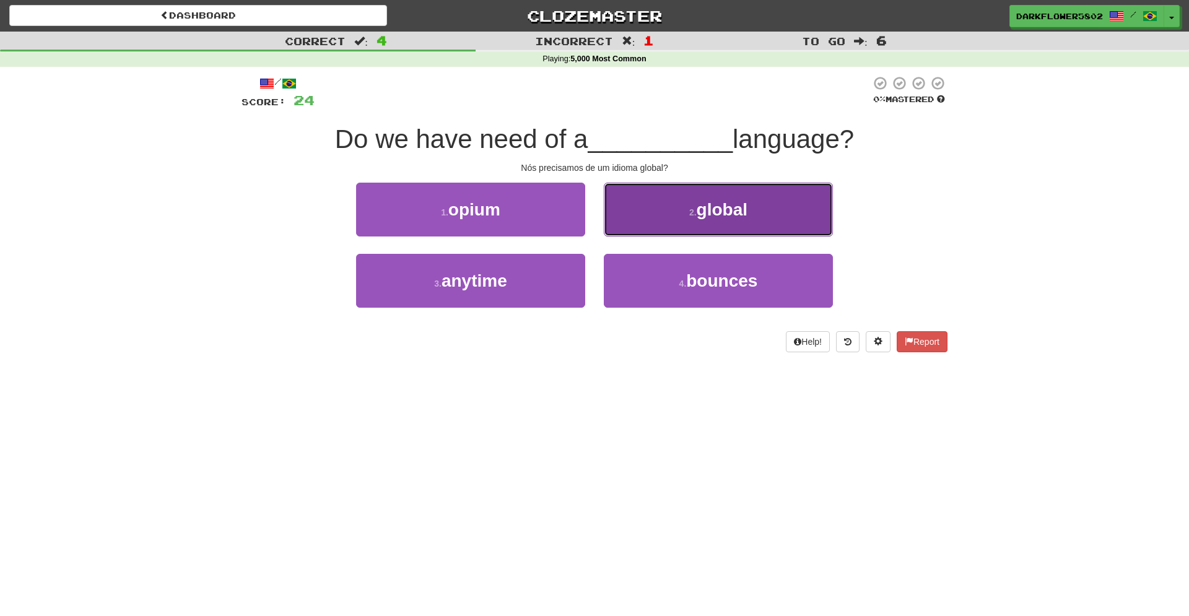
click at [707, 204] on span "global" at bounding box center [722, 209] width 51 height 19
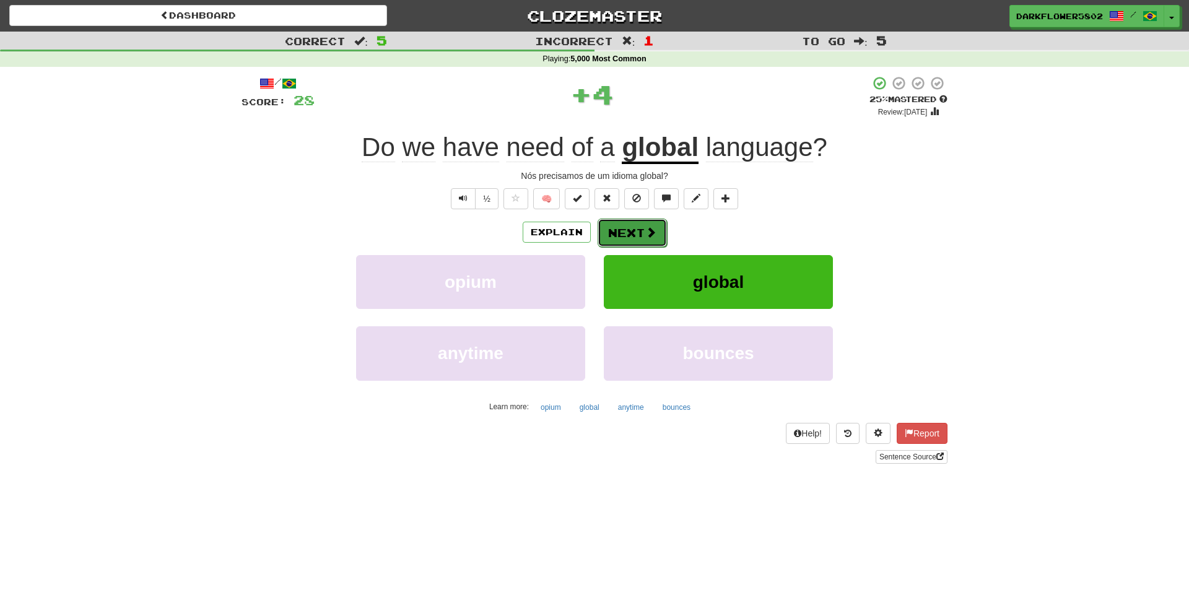
click at [622, 235] on button "Next" at bounding box center [632, 233] width 69 height 28
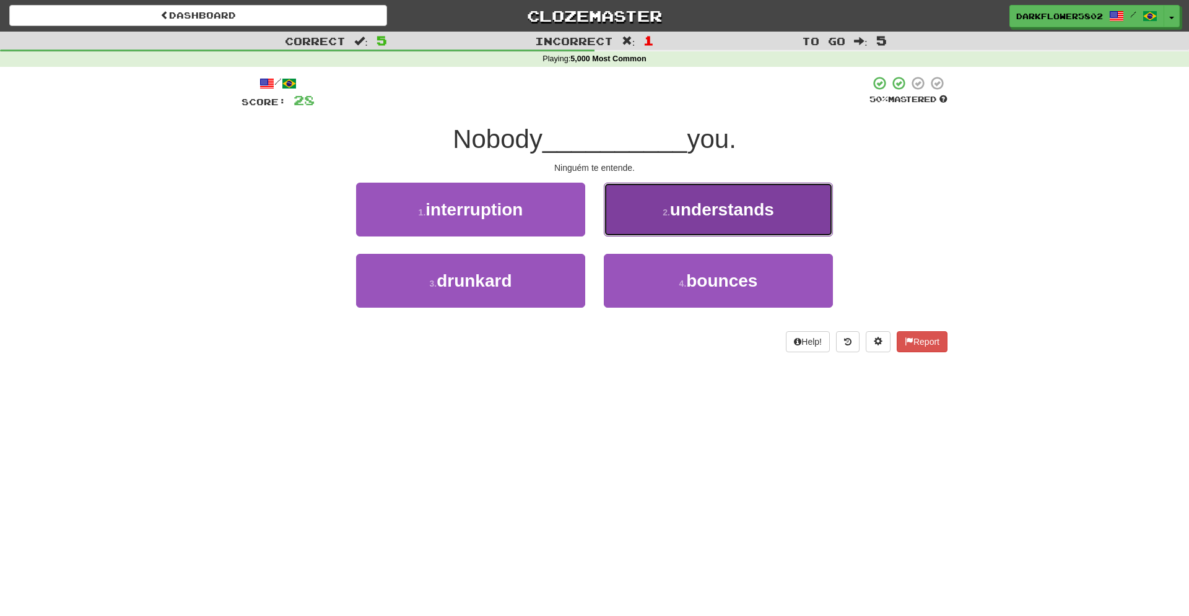
click at [697, 212] on span "understands" at bounding box center [722, 209] width 104 height 19
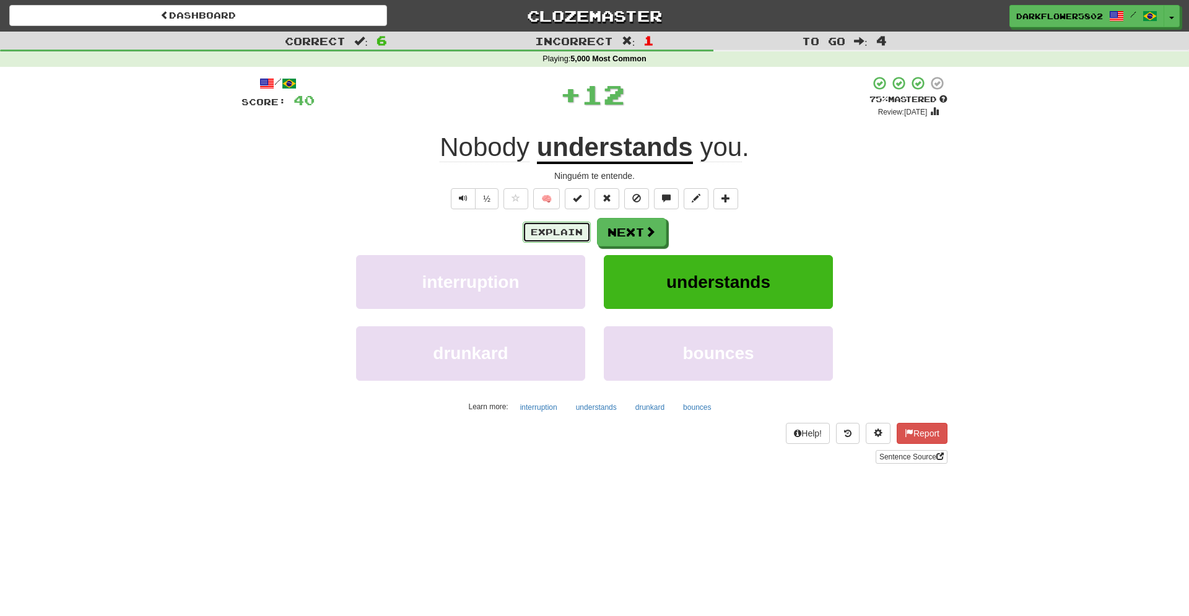
click at [539, 237] on button "Explain" at bounding box center [557, 232] width 68 height 21
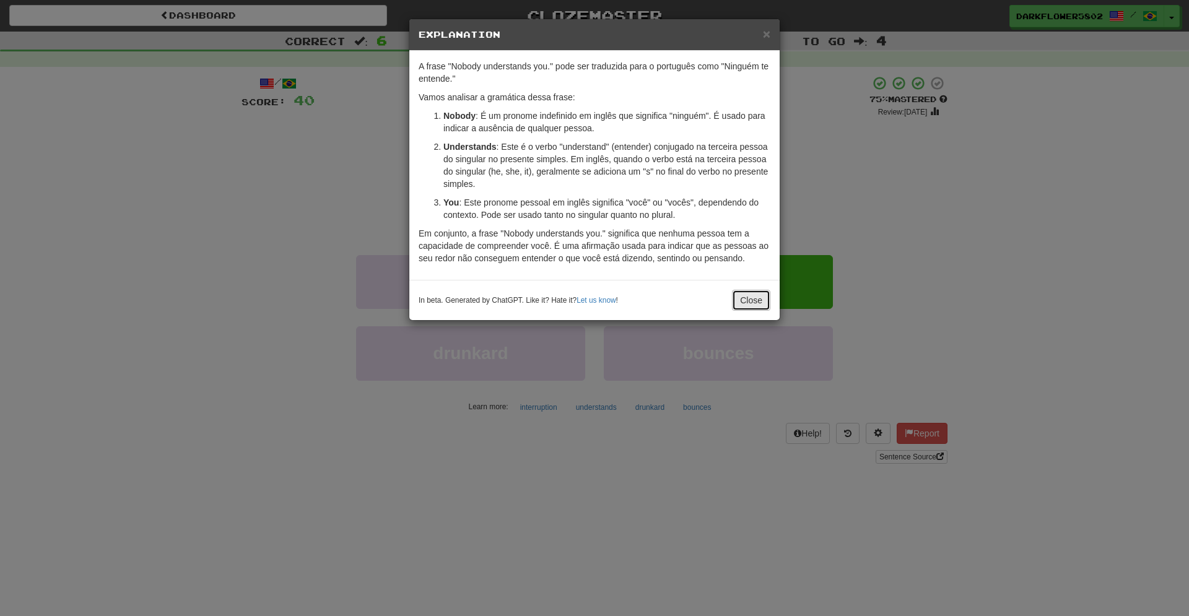
click at [747, 297] on button "Close" at bounding box center [751, 300] width 38 height 21
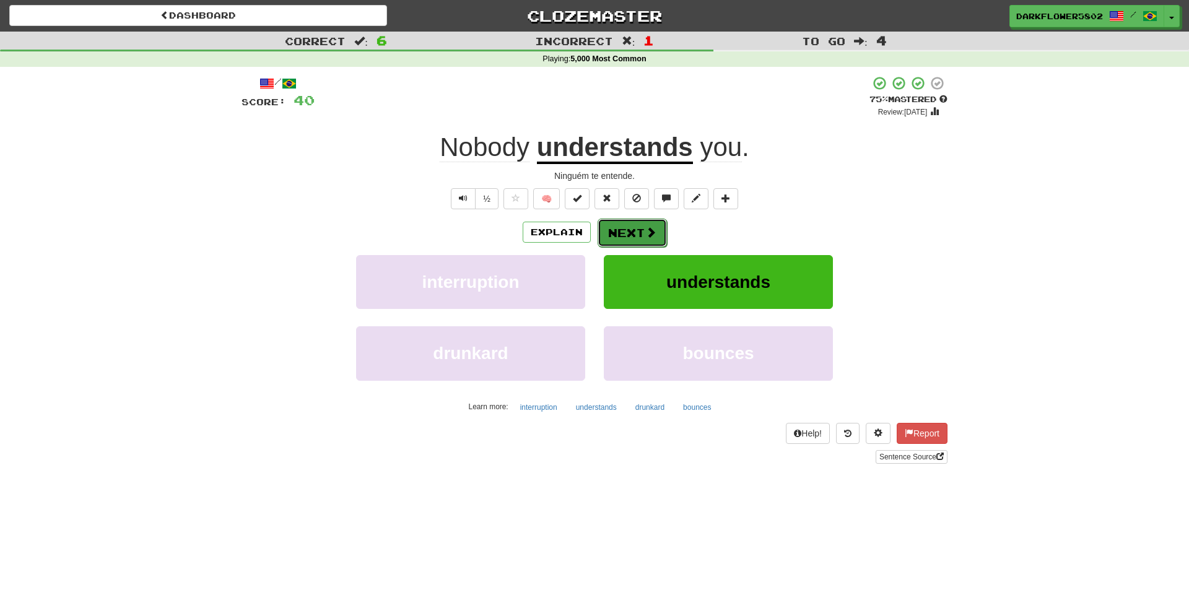
click at [642, 232] on button "Next" at bounding box center [632, 233] width 69 height 28
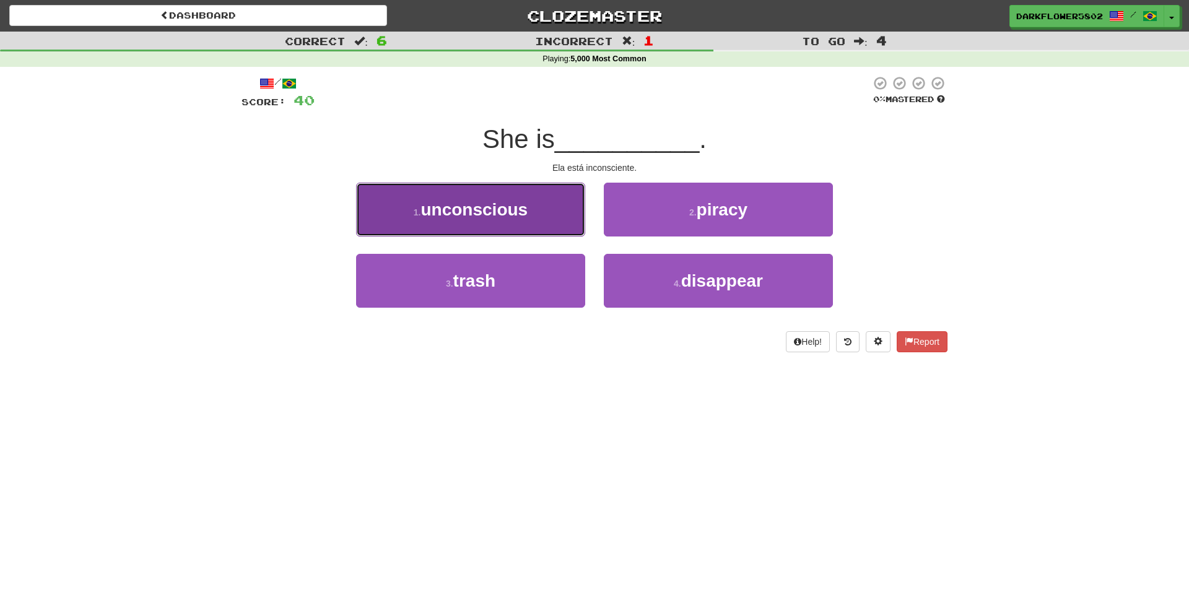
click at [469, 217] on span "unconscious" at bounding box center [473, 209] width 107 height 19
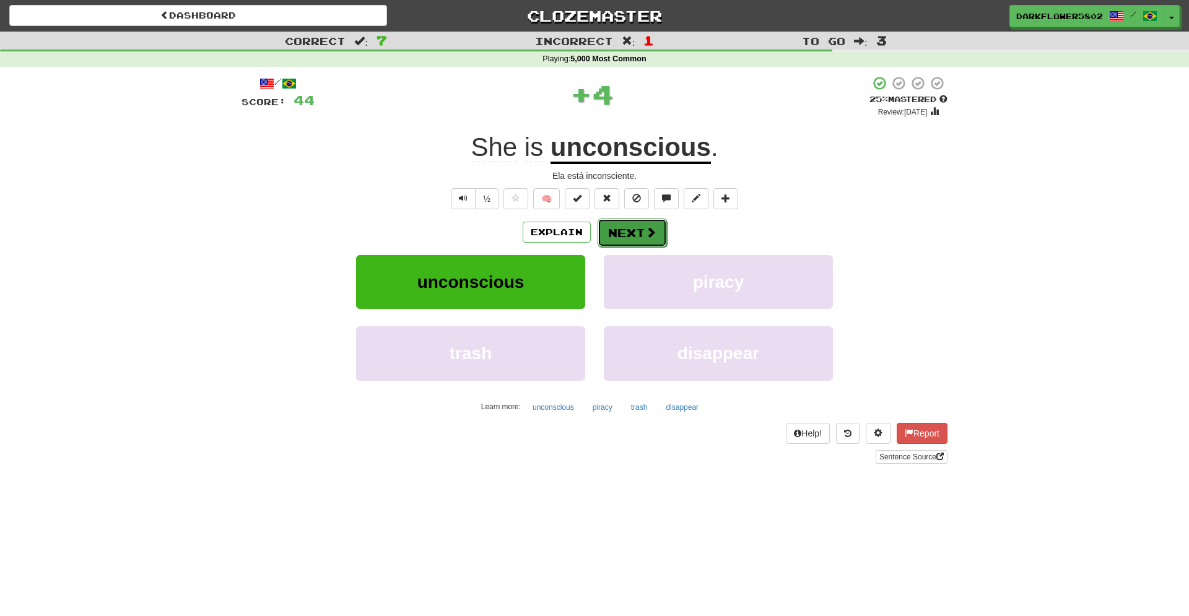
click at [640, 228] on button "Next" at bounding box center [632, 233] width 69 height 28
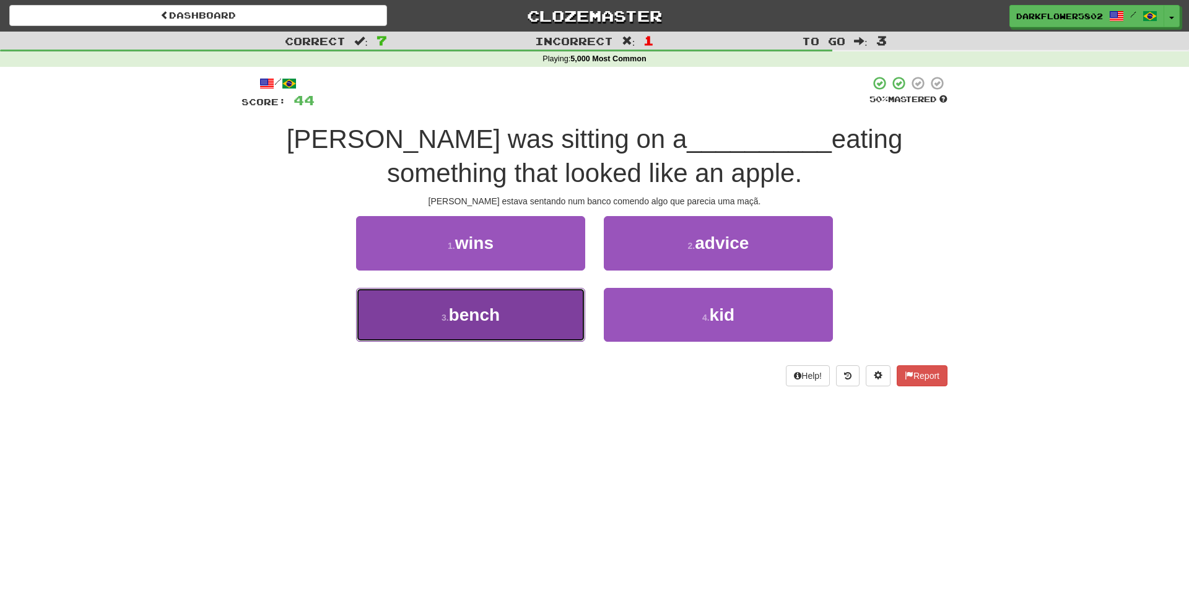
click at [459, 308] on span "bench" at bounding box center [474, 314] width 51 height 19
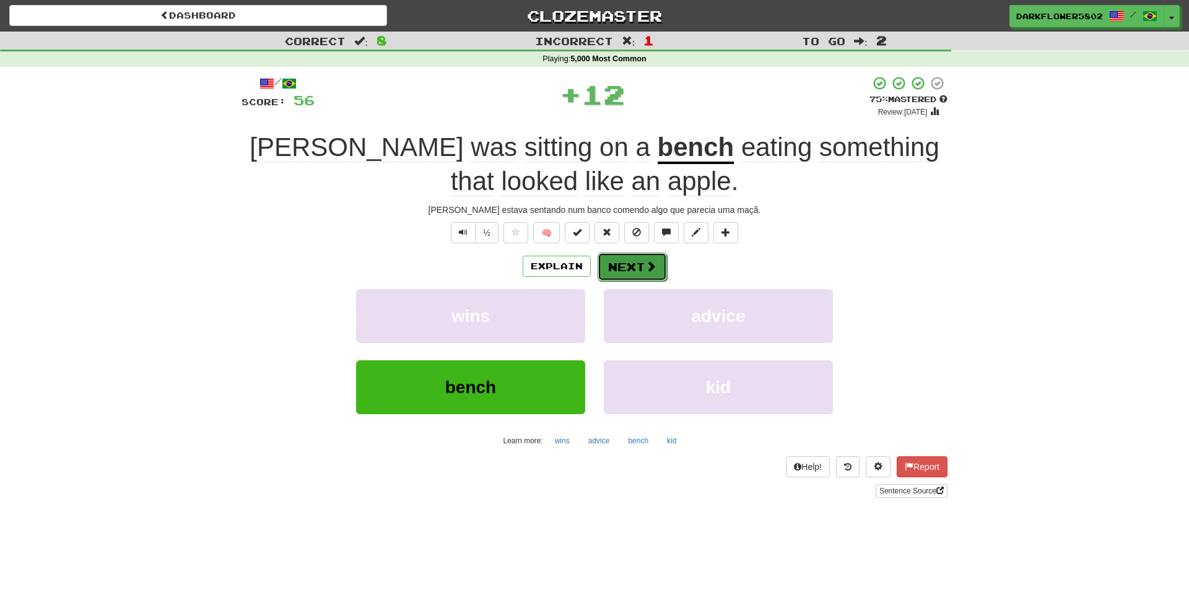
click at [627, 272] on button "Next" at bounding box center [632, 267] width 69 height 28
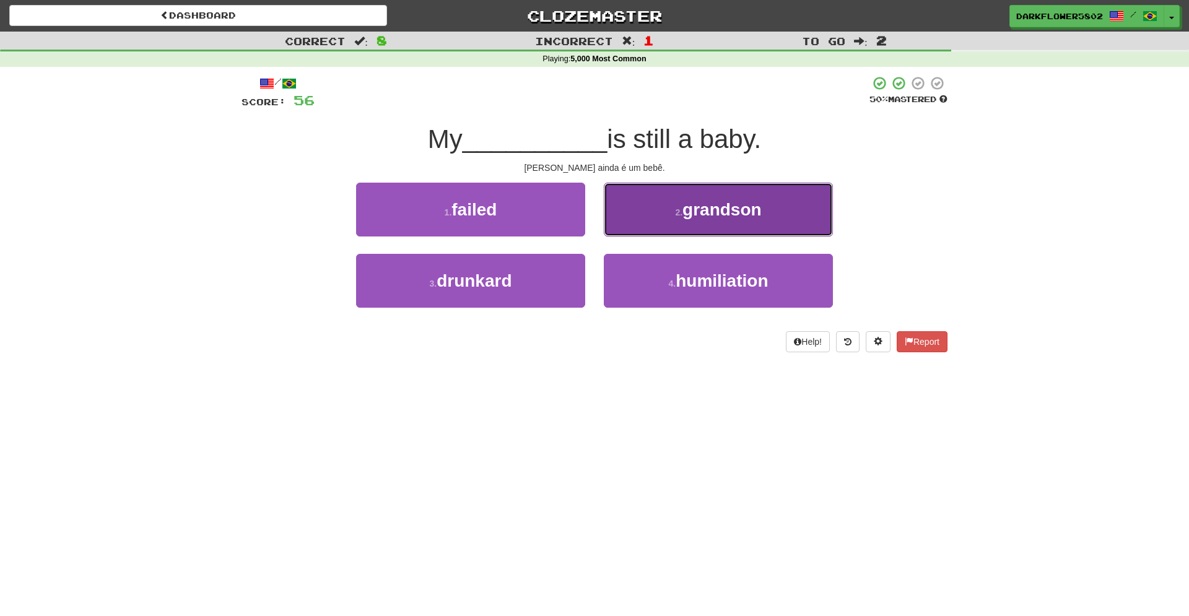
click at [736, 210] on span "grandson" at bounding box center [721, 209] width 79 height 19
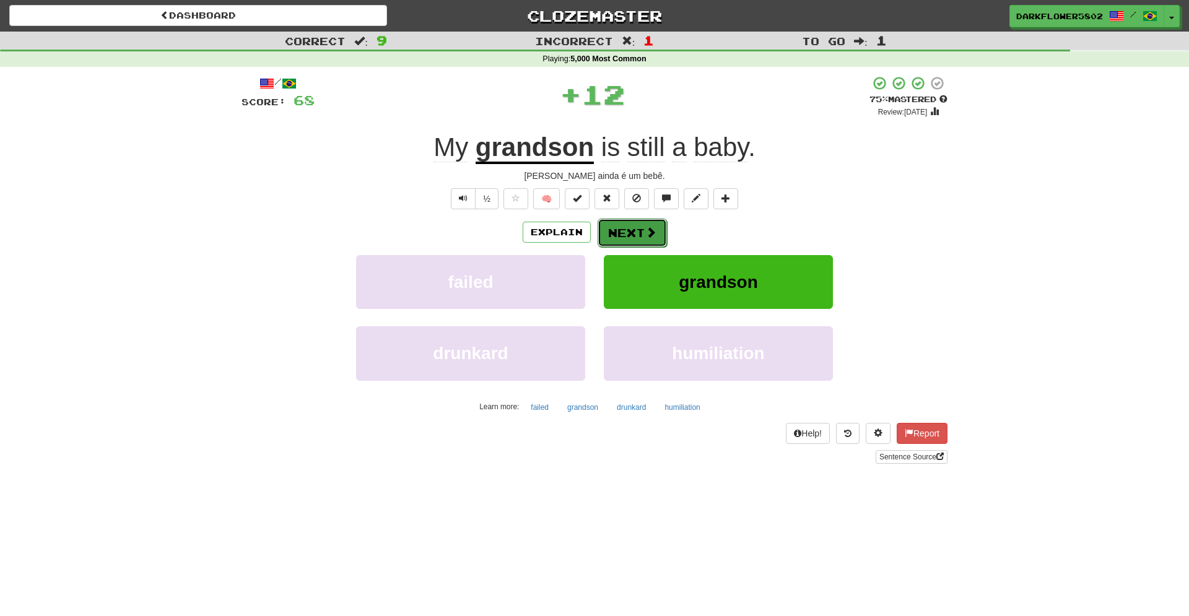
click at [638, 233] on button "Next" at bounding box center [632, 233] width 69 height 28
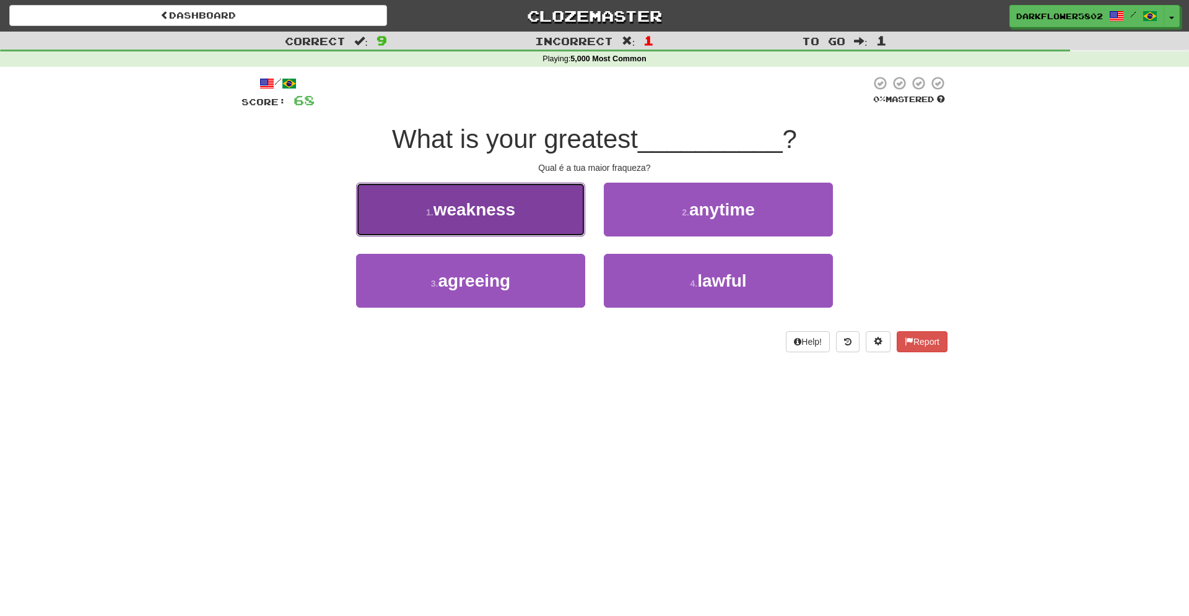
click at [489, 212] on span "weakness" at bounding box center [474, 209] width 82 height 19
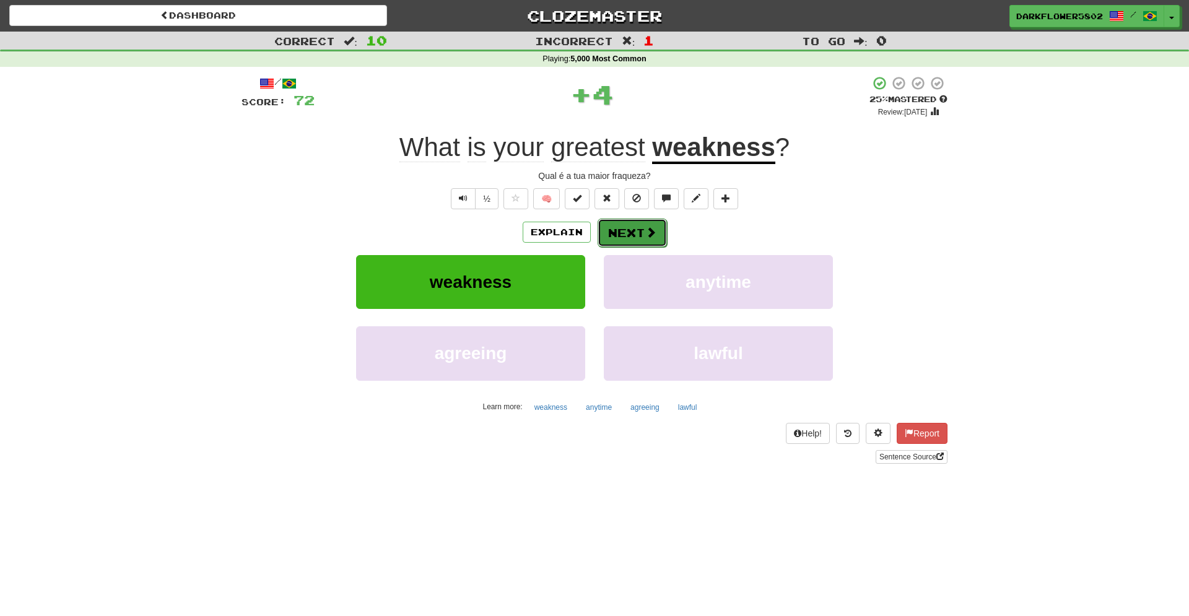
click at [630, 233] on button "Next" at bounding box center [632, 233] width 69 height 28
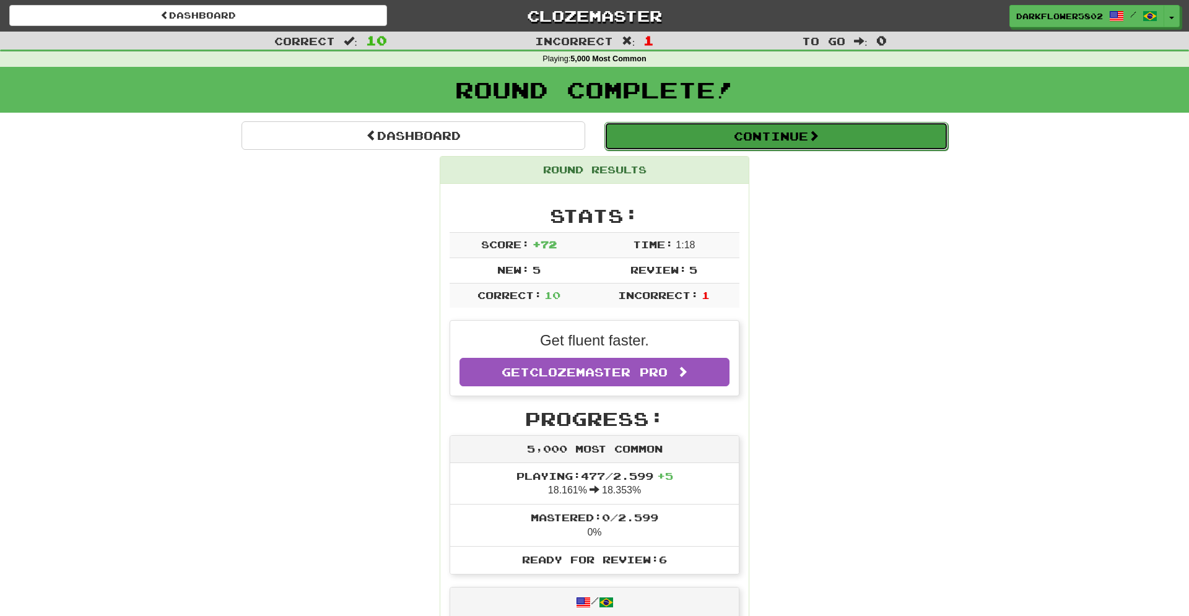
click at [748, 139] on button "Continue" at bounding box center [776, 136] width 344 height 28
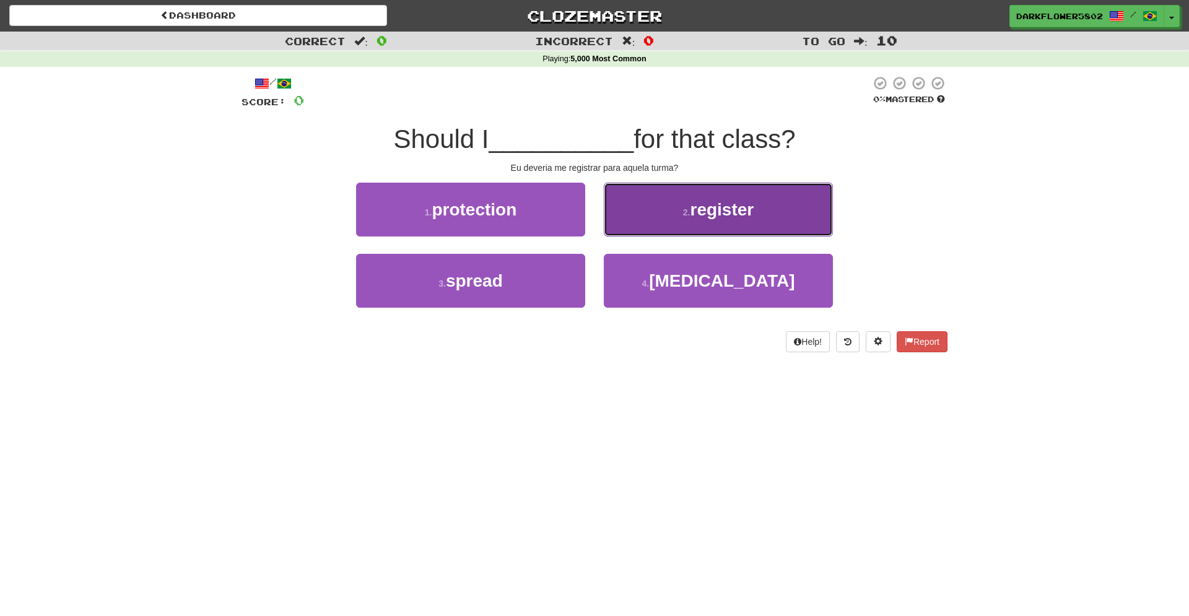
click at [705, 209] on span "register" at bounding box center [722, 209] width 64 height 19
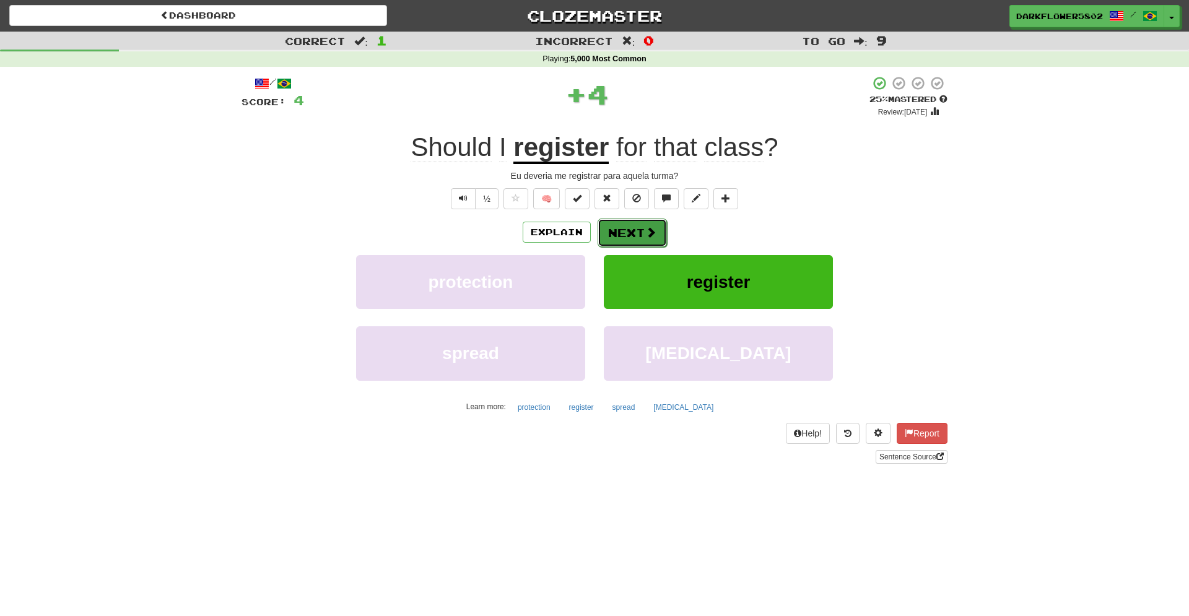
click at [631, 233] on button "Next" at bounding box center [632, 233] width 69 height 28
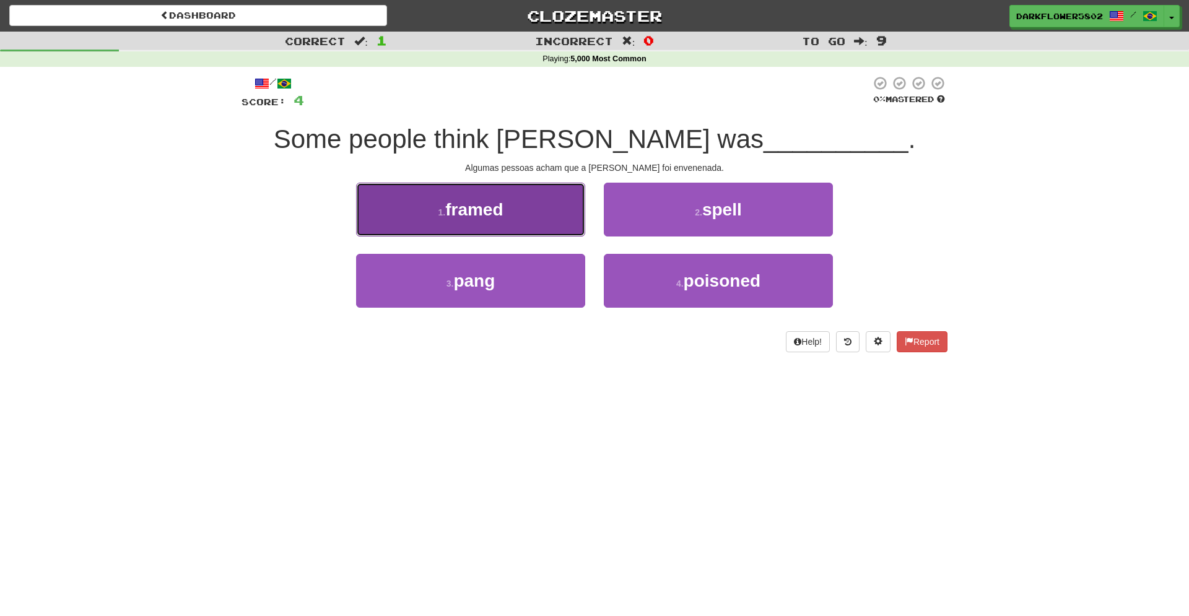
click at [467, 216] on span "framed" at bounding box center [474, 209] width 58 height 19
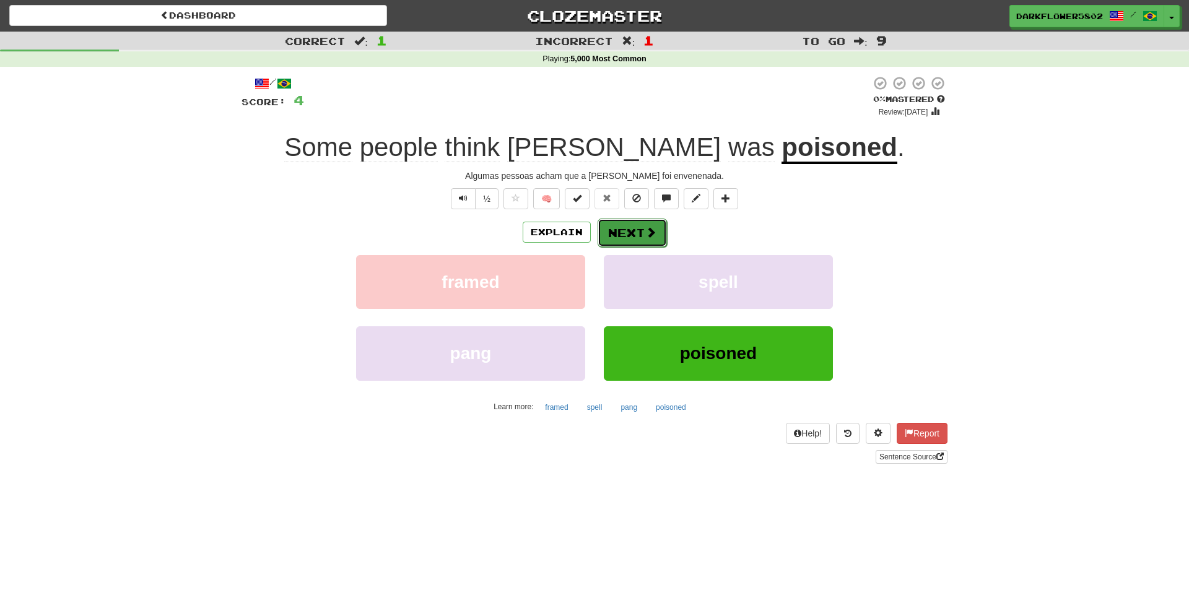
click at [635, 235] on button "Next" at bounding box center [632, 233] width 69 height 28
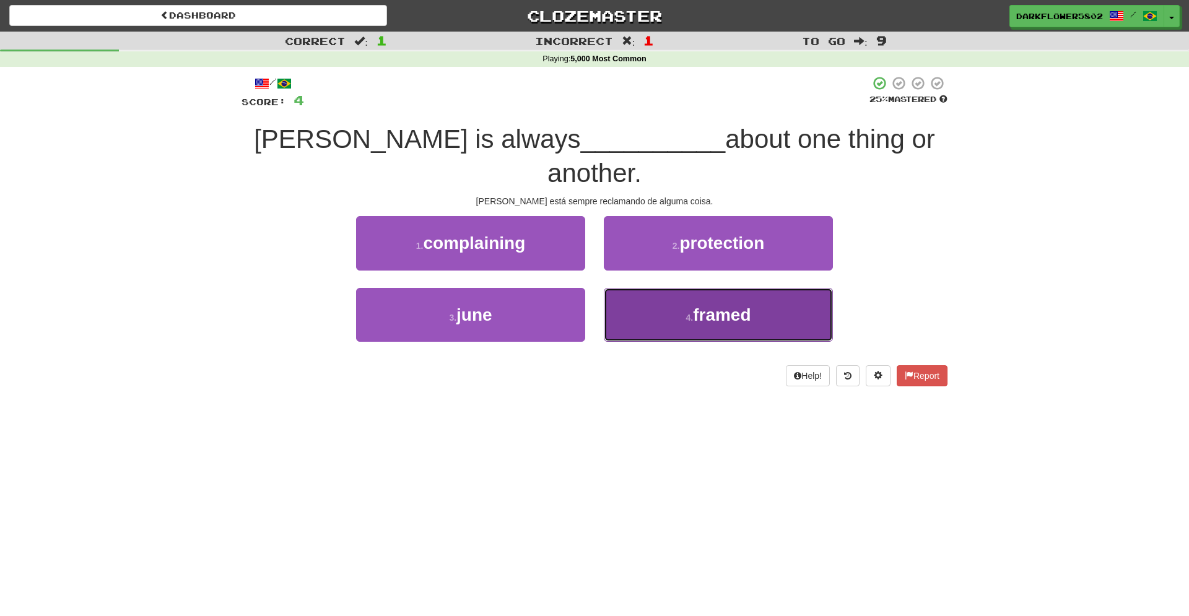
click at [733, 305] on span "framed" at bounding box center [722, 314] width 58 height 19
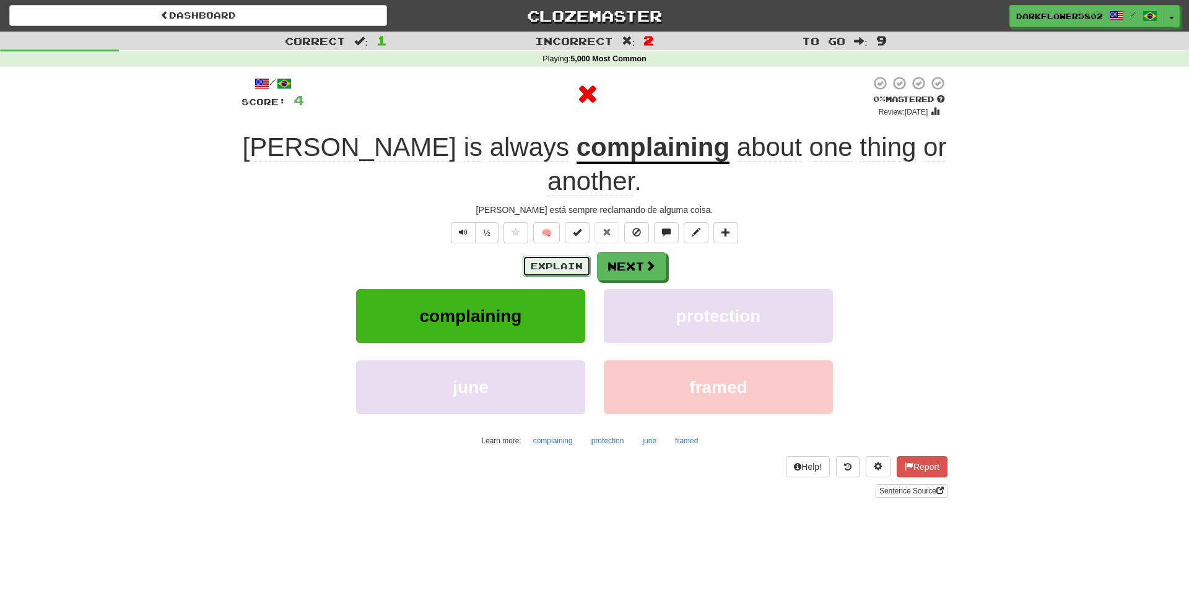
click at [567, 256] on button "Explain" at bounding box center [557, 266] width 68 height 21
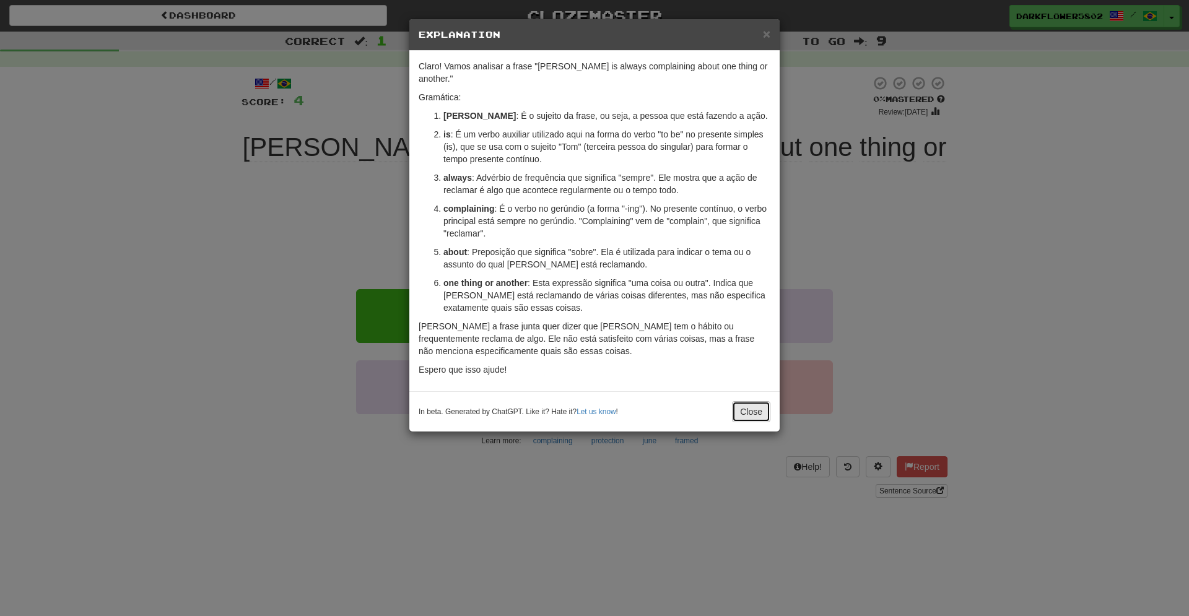
click at [746, 402] on button "Close" at bounding box center [751, 411] width 38 height 21
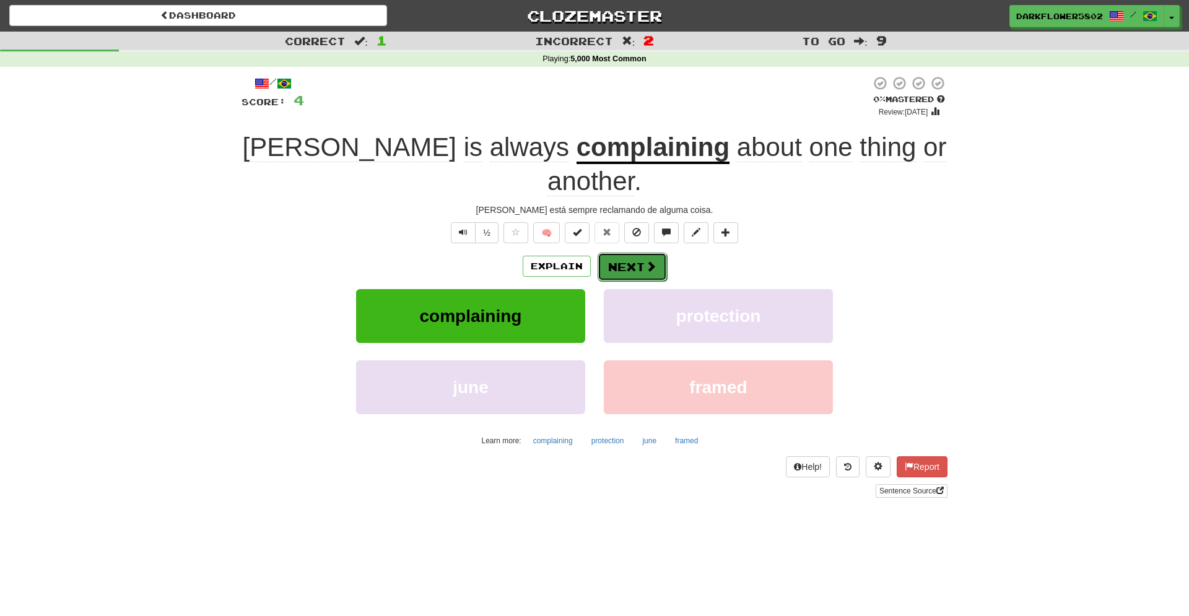
click at [626, 253] on button "Next" at bounding box center [632, 267] width 69 height 28
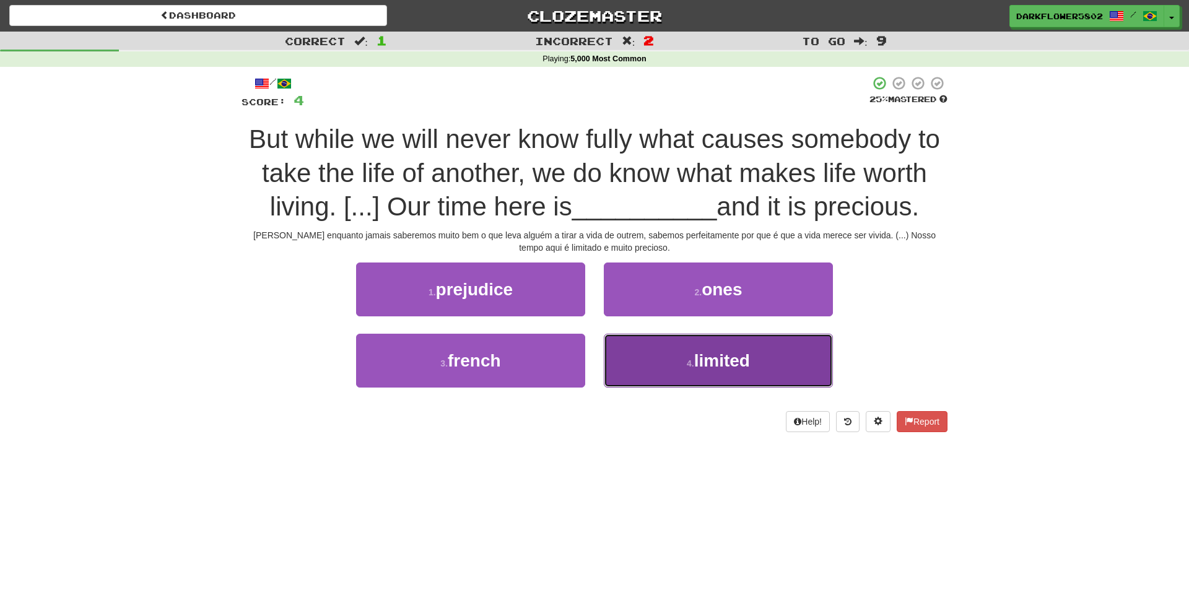
click at [713, 353] on span "limited" at bounding box center [722, 360] width 56 height 19
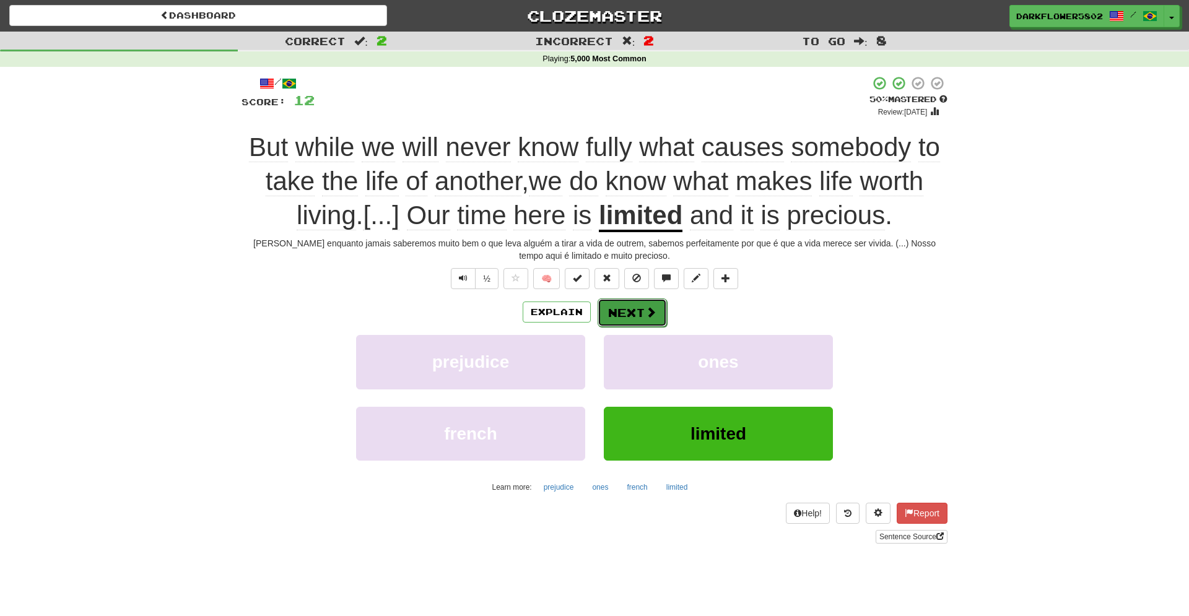
click at [630, 315] on button "Next" at bounding box center [632, 312] width 69 height 28
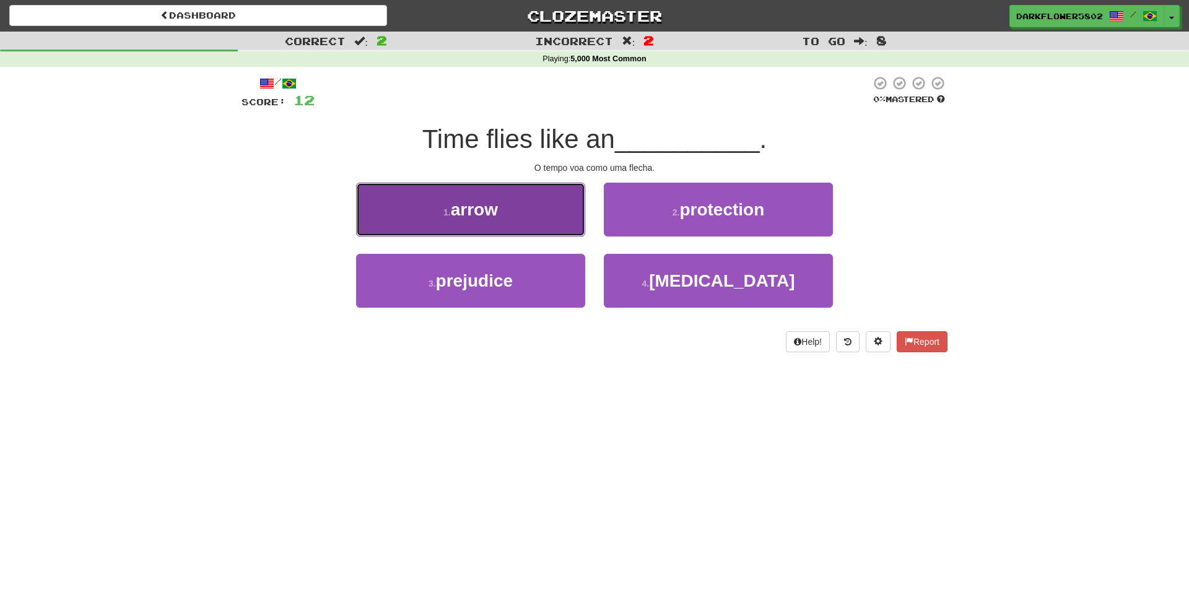
click at [494, 221] on button "1 . arrow" at bounding box center [470, 210] width 229 height 54
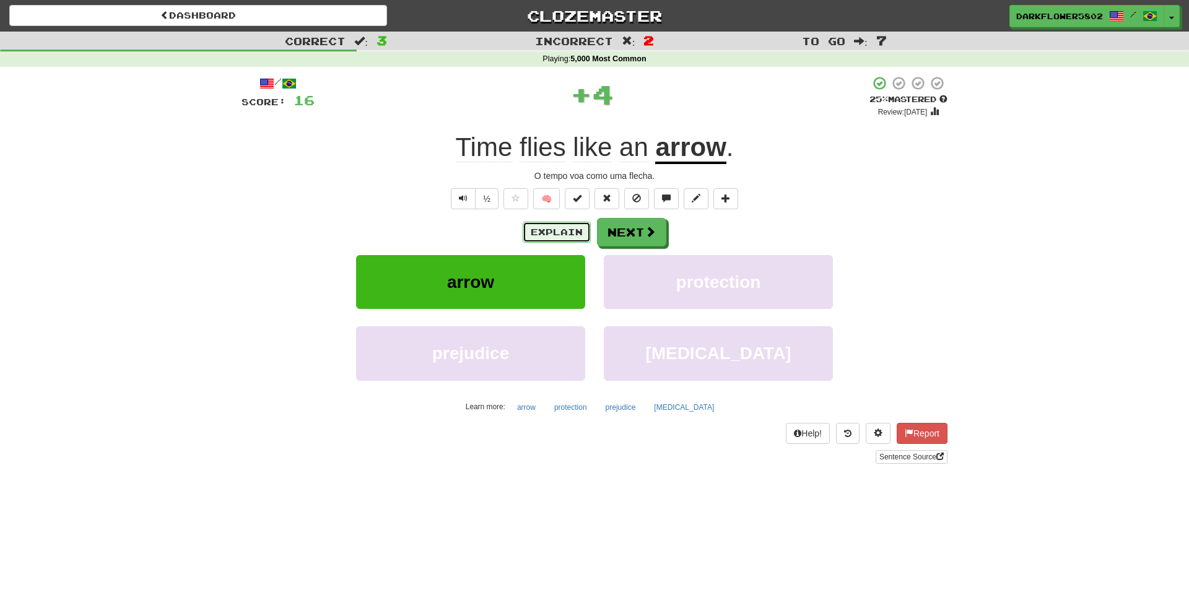
click at [567, 232] on button "Explain" at bounding box center [557, 232] width 68 height 21
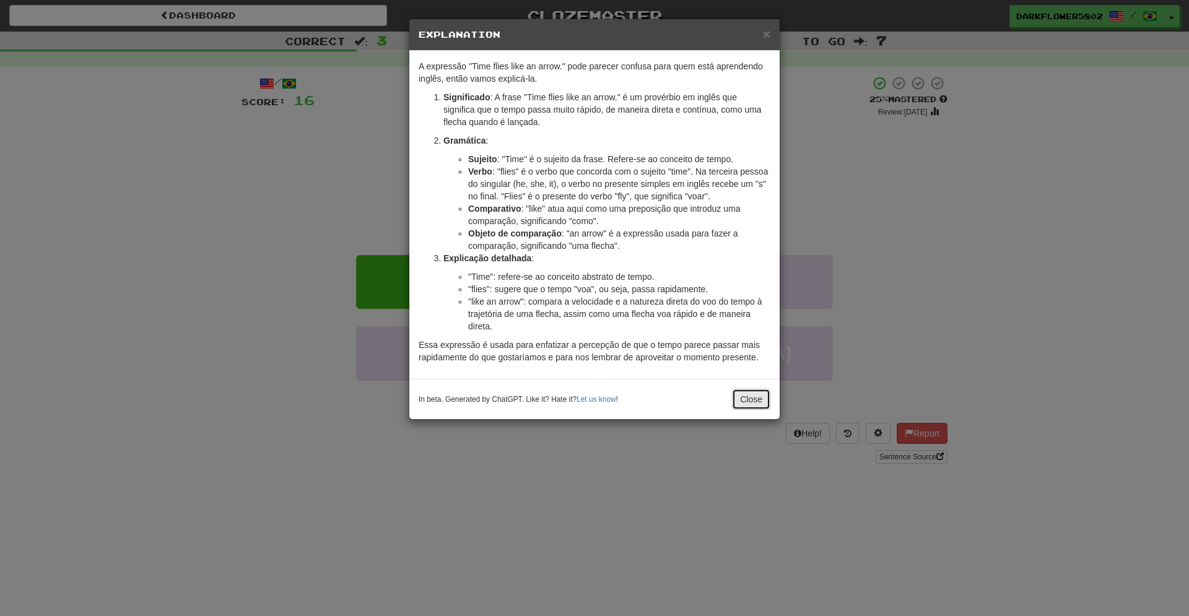
click at [757, 406] on button "Close" at bounding box center [751, 399] width 38 height 21
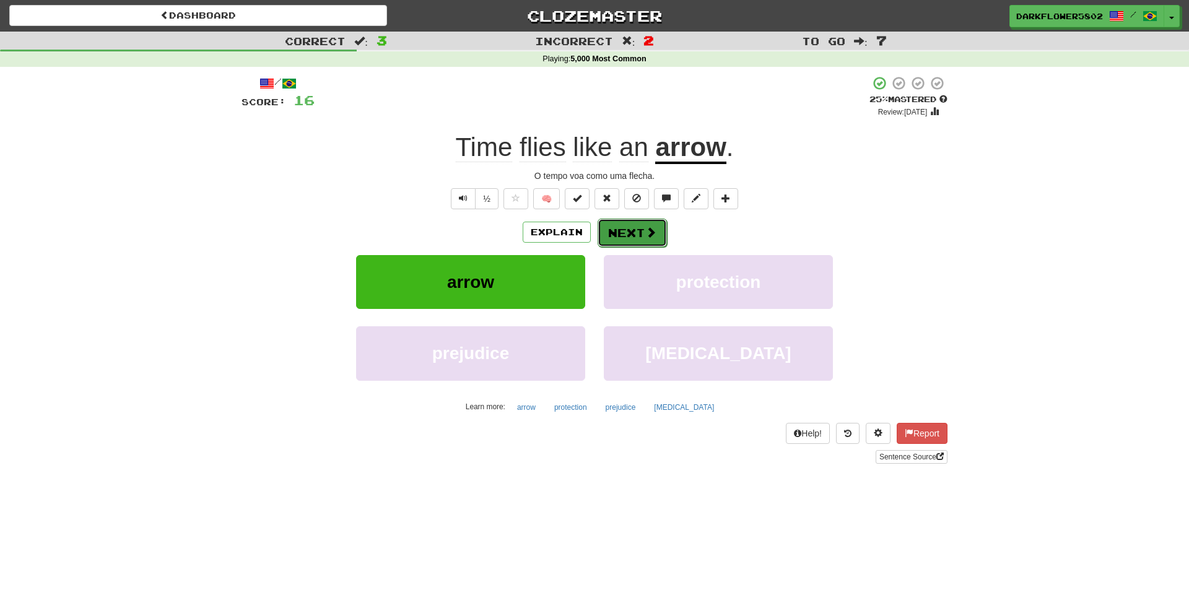
click at [645, 238] on span at bounding box center [650, 232] width 11 height 11
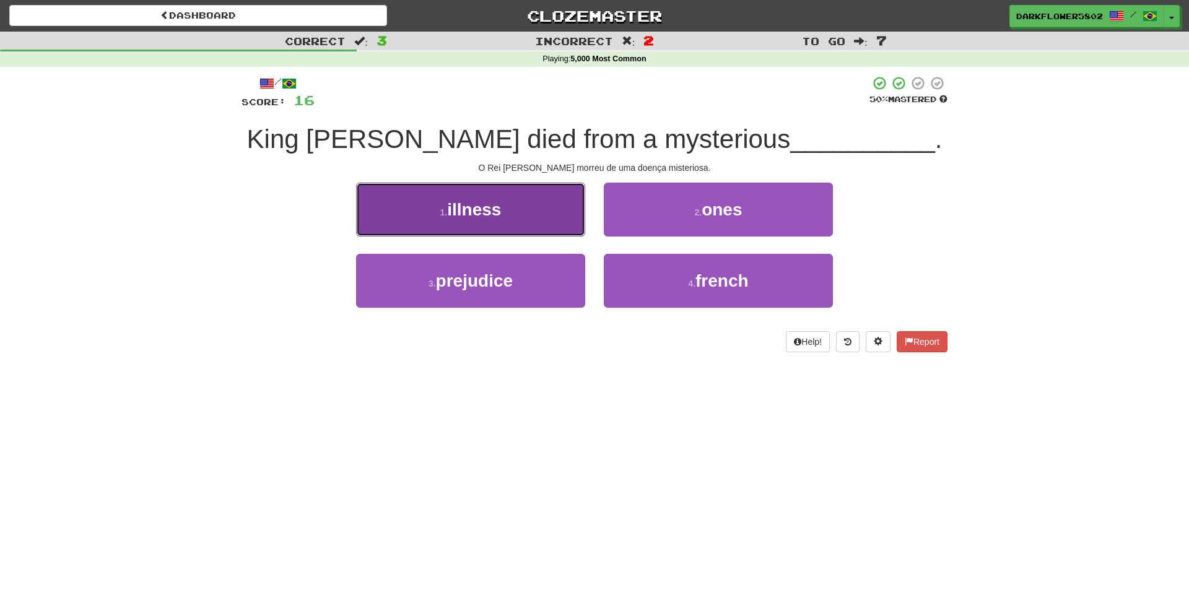
click at [498, 212] on span "illness" at bounding box center [474, 209] width 54 height 19
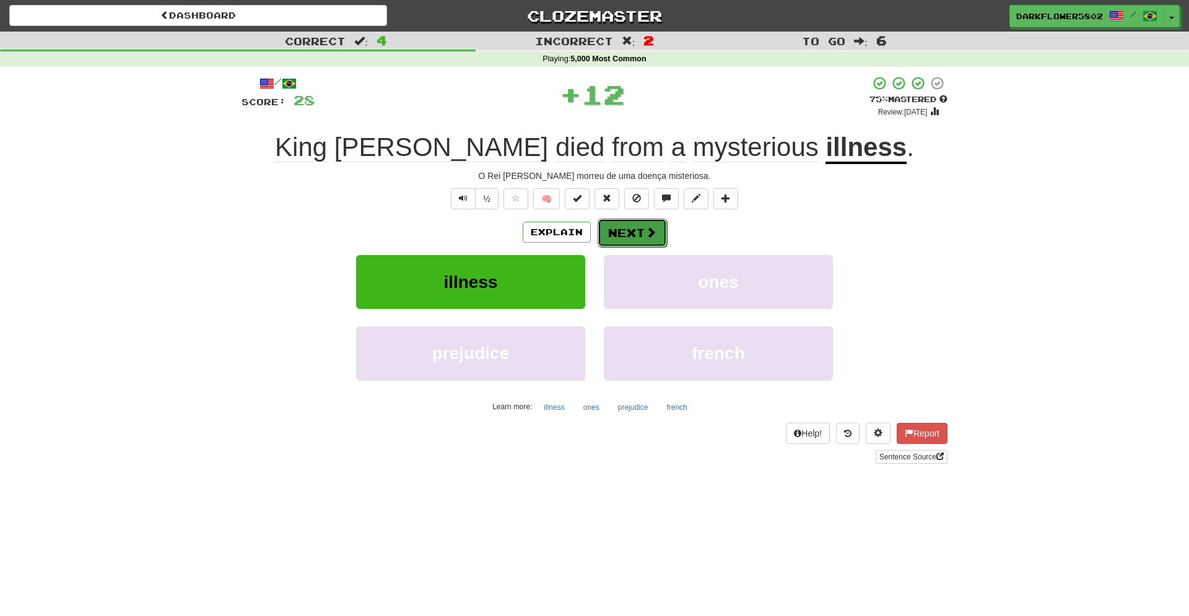
click at [643, 241] on button "Next" at bounding box center [632, 233] width 69 height 28
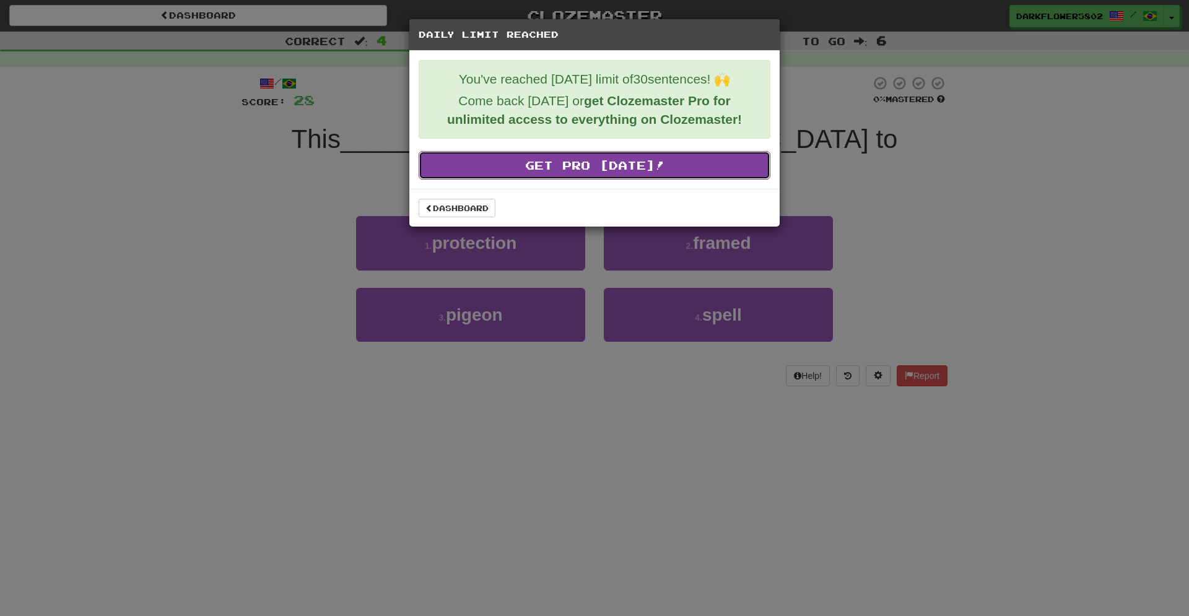
click at [611, 174] on link "Get Pro Today!" at bounding box center [595, 165] width 352 height 28
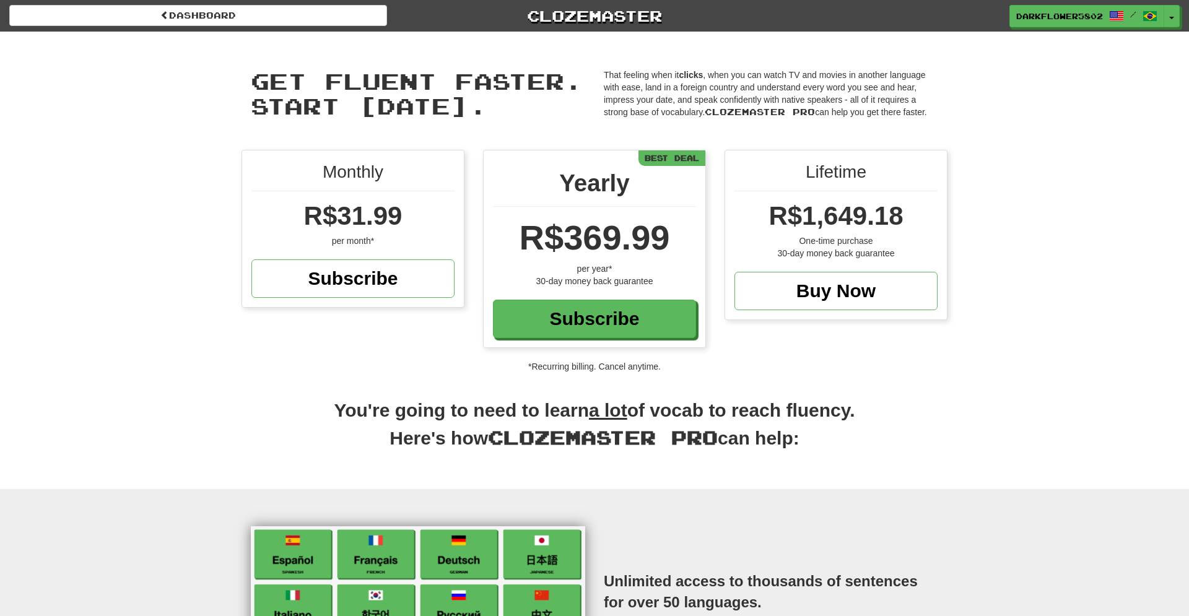
scroll to position [151, 0]
